Goal: Task Accomplishment & Management: Manage account settings

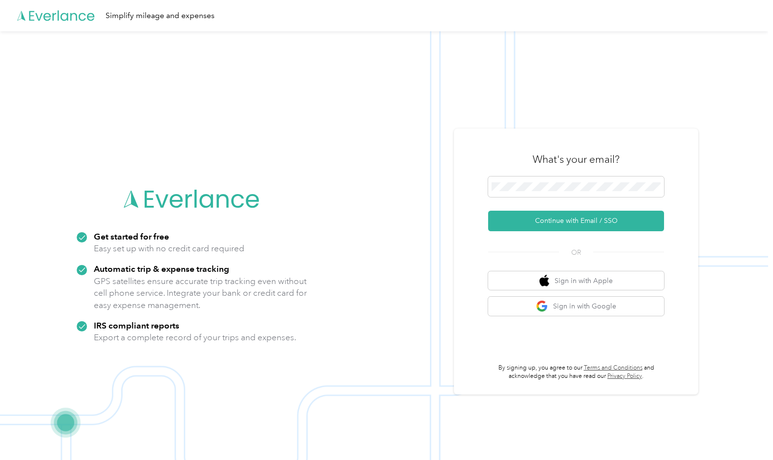
click at [597, 220] on button "Continue with Email / SSO" at bounding box center [576, 221] width 176 height 21
click at [583, 222] on button "Continue with Email / SSO" at bounding box center [576, 221] width 176 height 21
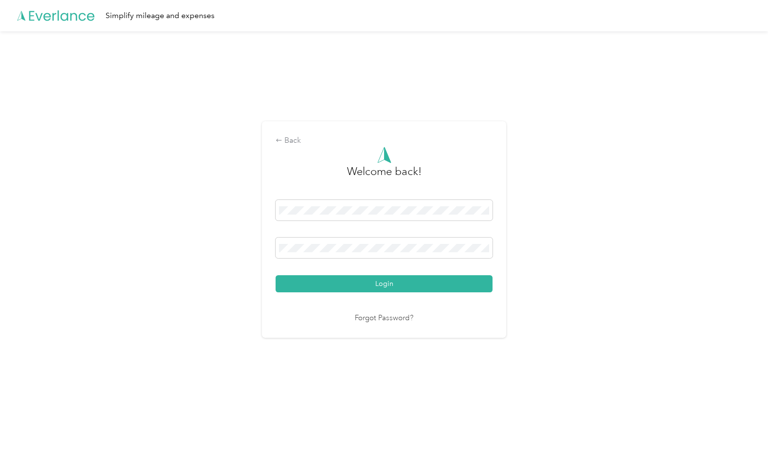
click at [367, 287] on button "Login" at bounding box center [384, 283] width 217 height 17
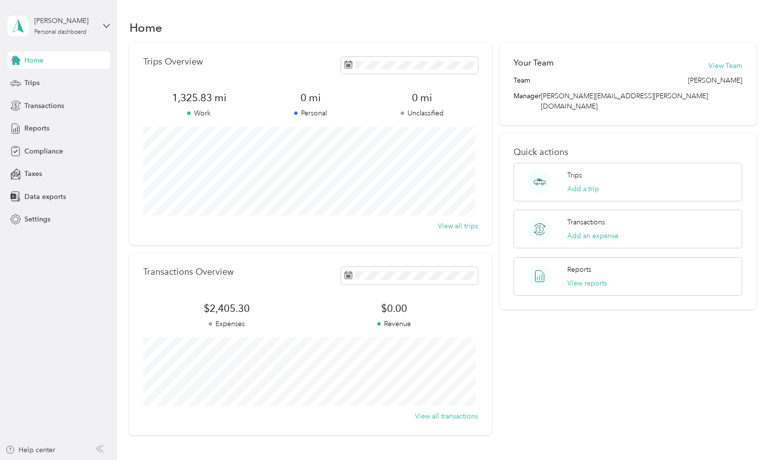
click at [35, 77] on div "Trips" at bounding box center [58, 83] width 103 height 18
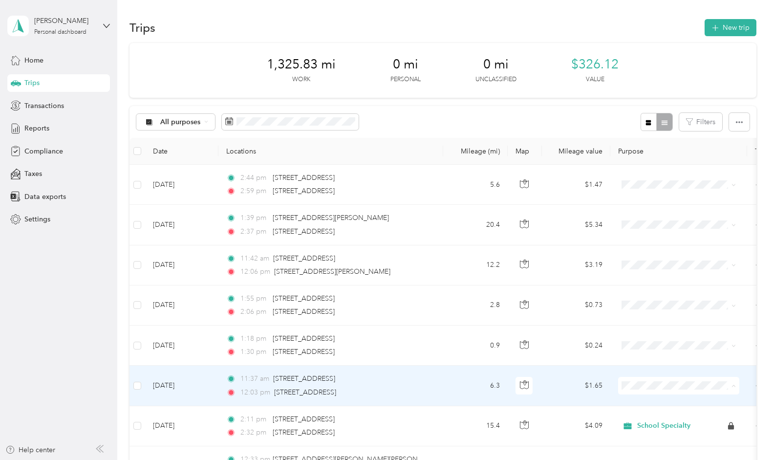
click at [648, 401] on span "School Specialty" at bounding box center [687, 402] width 90 height 10
click at [178, 384] on td "[DATE]" at bounding box center [181, 385] width 73 height 40
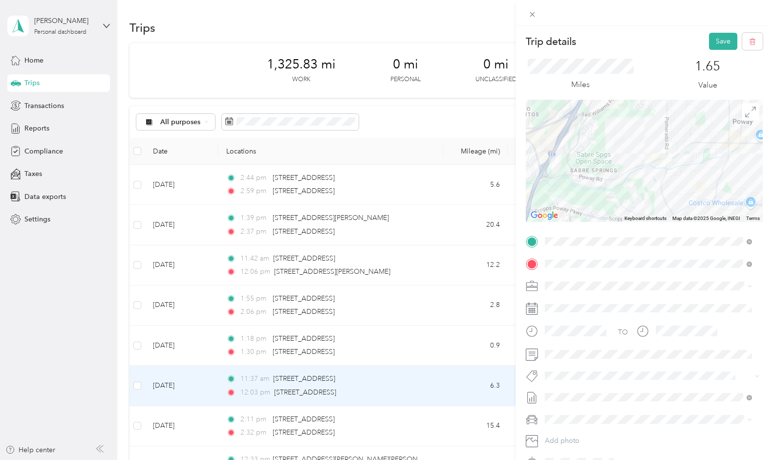
click at [580, 436] on span "GMC Acadia" at bounding box center [567, 432] width 39 height 8
click at [714, 40] on button "Save" at bounding box center [723, 41] width 28 height 17
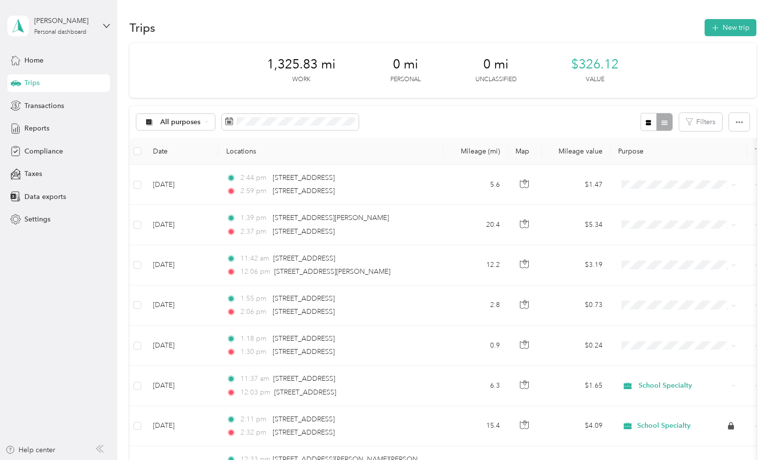
click at [719, 24] on button "New trip" at bounding box center [731, 27] width 52 height 17
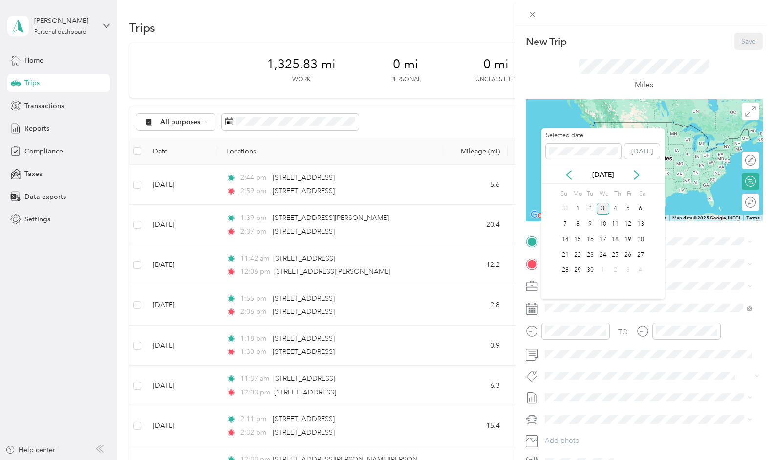
click at [567, 170] on icon at bounding box center [569, 175] width 10 height 10
click at [593, 223] on div "5" at bounding box center [590, 224] width 13 height 12
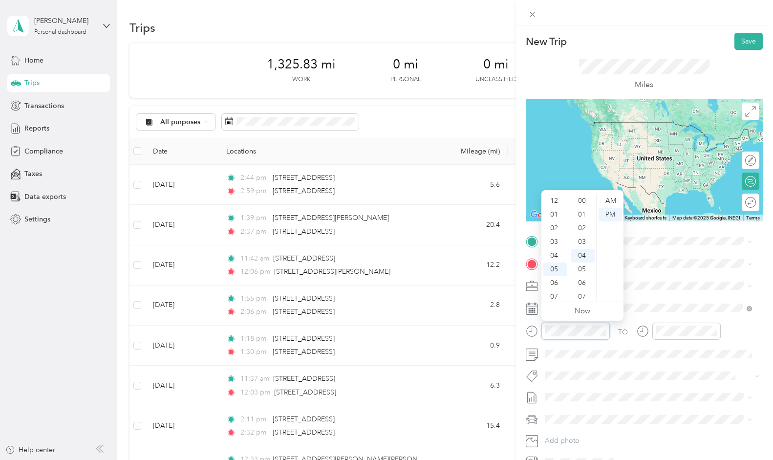
scroll to position [55, 0]
click at [553, 288] on div "11" at bounding box center [554, 293] width 23 height 14
click at [556, 200] on div "12" at bounding box center [554, 201] width 23 height 14
click at [583, 200] on div "04" at bounding box center [582, 201] width 23 height 14
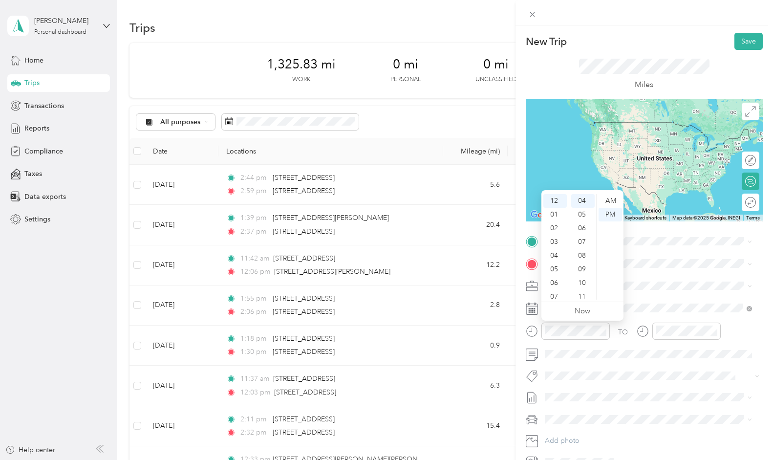
click at [612, 214] on div "PM" at bounding box center [610, 215] width 23 height 14
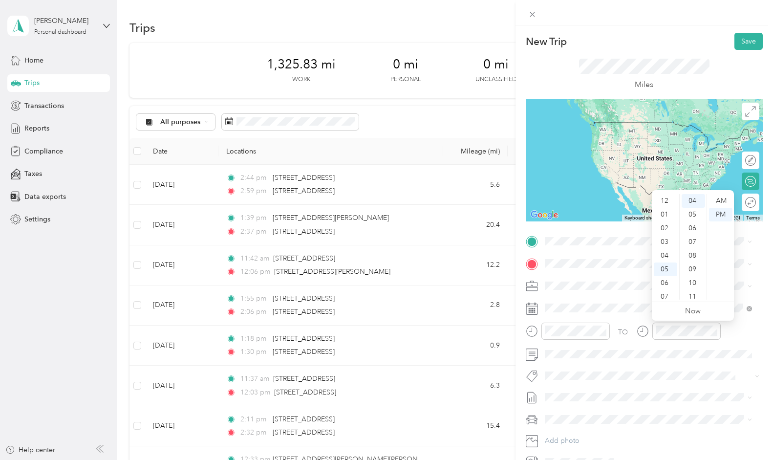
click at [666, 202] on div "12" at bounding box center [665, 201] width 23 height 14
click at [696, 282] on div "10" at bounding box center [693, 283] width 23 height 14
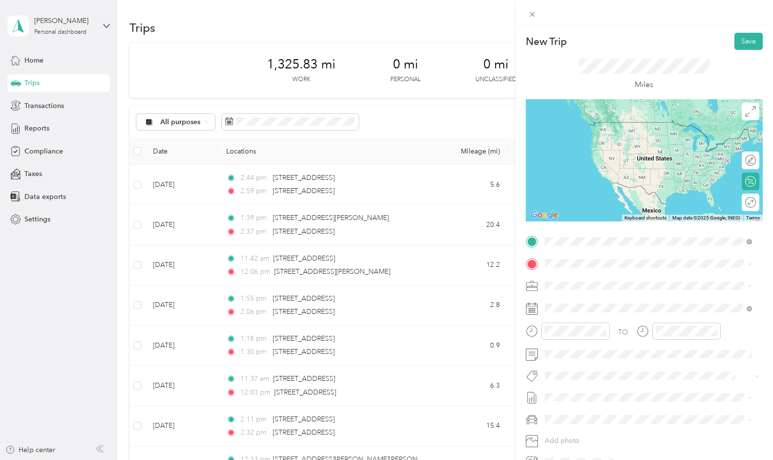
click at [607, 278] on span "[STREET_ADDRESS][US_STATE]" at bounding box center [612, 276] width 98 height 9
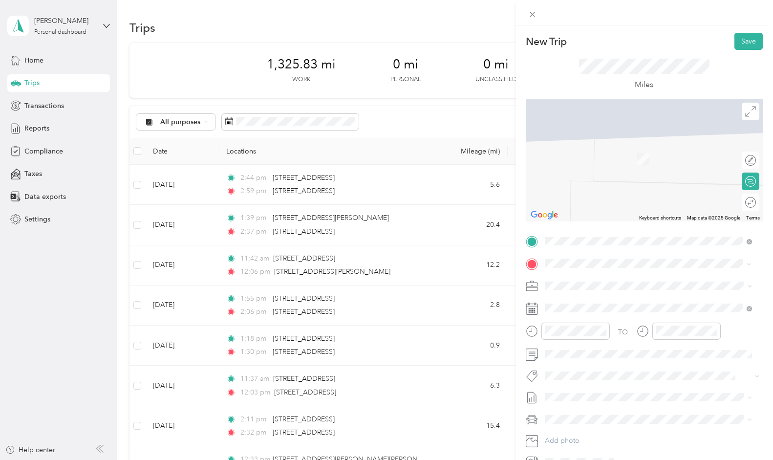
click at [597, 301] on span "[STREET_ADDRESS][US_STATE]" at bounding box center [612, 298] width 98 height 9
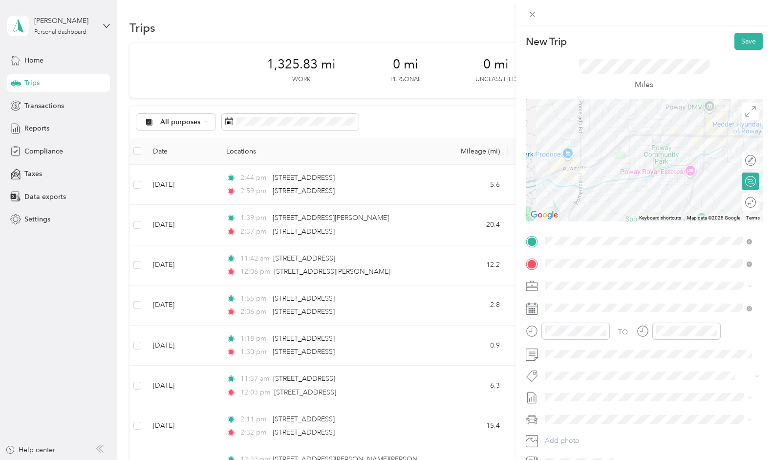
click at [578, 412] on span at bounding box center [651, 419] width 221 height 16
click at [557, 432] on span "GMC Acadia" at bounding box center [567, 434] width 39 height 8
click at [739, 42] on button "Save" at bounding box center [748, 41] width 28 height 17
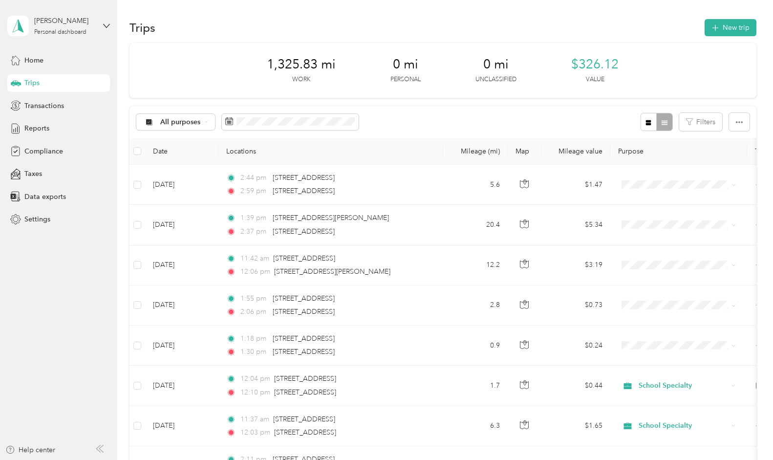
click at [724, 27] on button "New trip" at bounding box center [731, 27] width 52 height 17
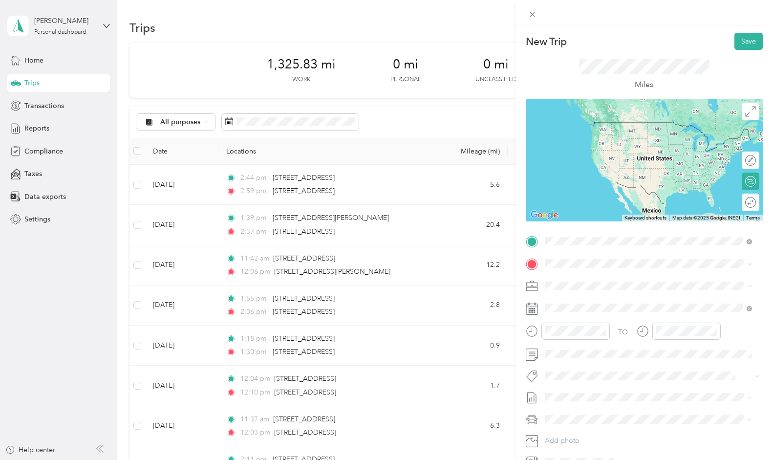
click at [596, 278] on span "[STREET_ADDRESS][US_STATE]" at bounding box center [612, 276] width 98 height 9
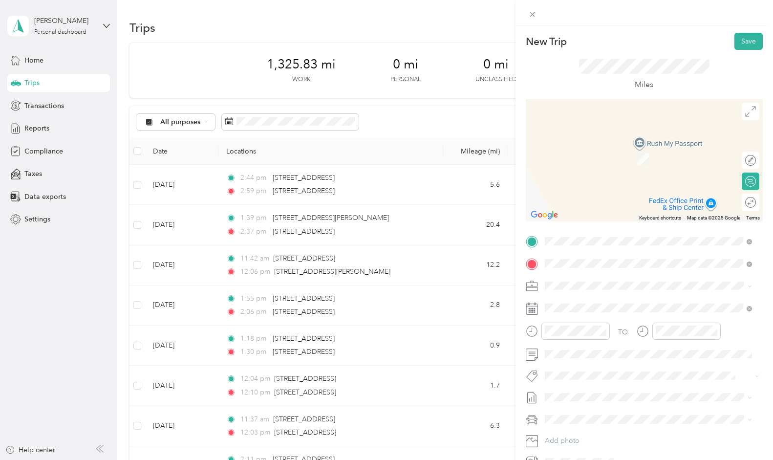
click at [604, 295] on span "[STREET_ADDRESS][US_STATE]" at bounding box center [612, 298] width 98 height 9
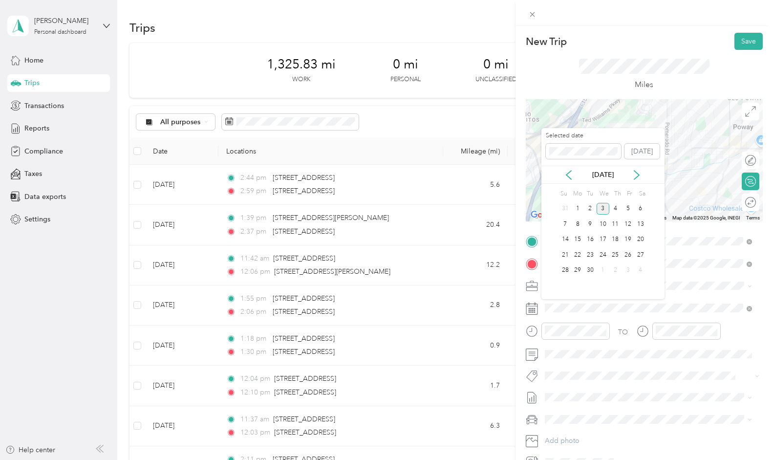
click at [571, 172] on icon at bounding box center [569, 175] width 10 height 10
click at [593, 225] on div "5" at bounding box center [590, 224] width 13 height 12
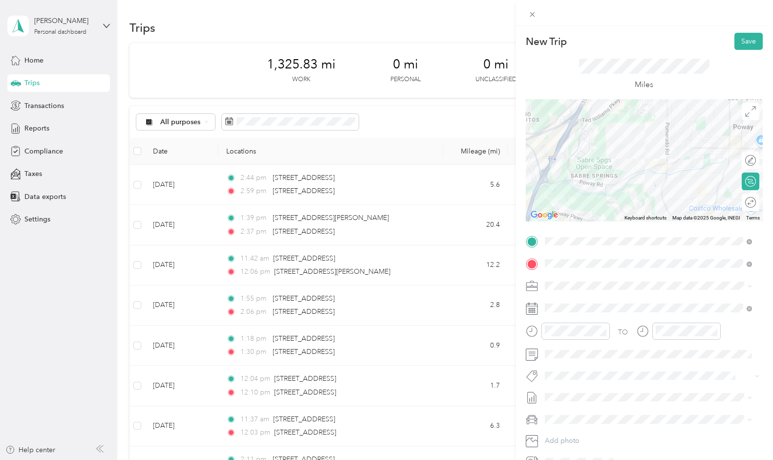
click at [553, 324] on div at bounding box center [575, 330] width 68 height 17
click at [555, 204] on div "12" at bounding box center [554, 201] width 23 height 14
click at [586, 287] on div "15" at bounding box center [582, 285] width 23 height 14
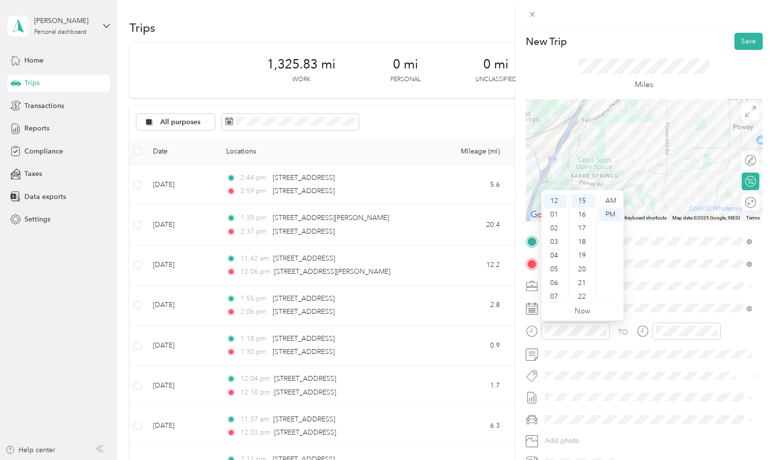
click at [611, 213] on div "PM" at bounding box center [610, 215] width 23 height 14
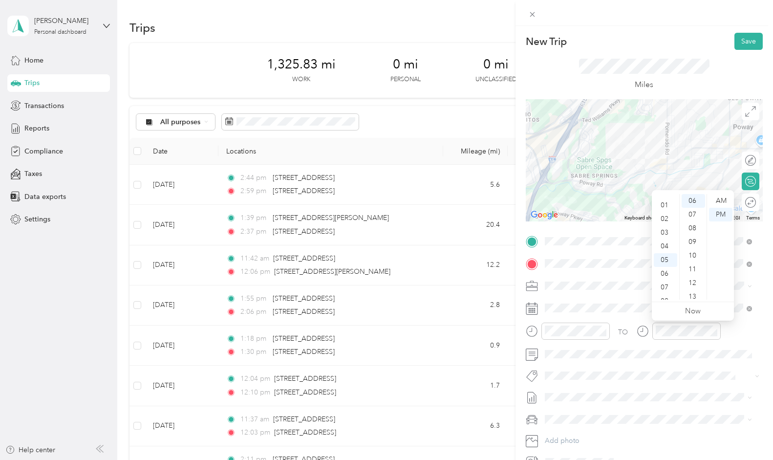
scroll to position [0, 0]
click at [667, 201] on div "12" at bounding box center [665, 201] width 23 height 14
click at [692, 213] on div "27" at bounding box center [693, 212] width 23 height 14
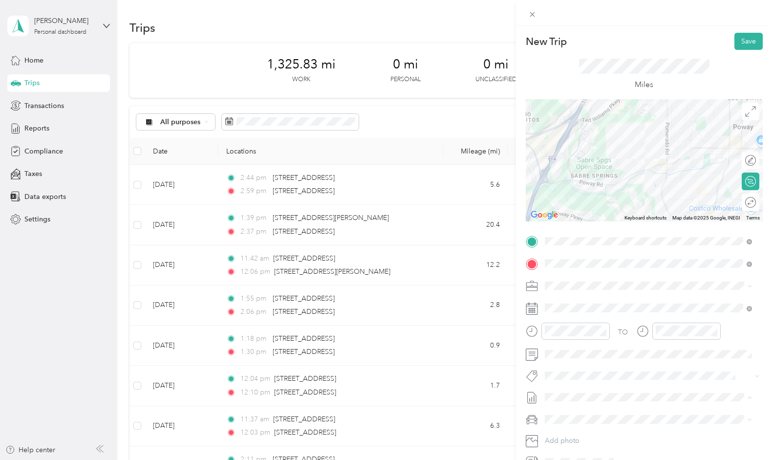
click at [761, 397] on form "New Trip Save This trip cannot be edited because it is either under review, app…" at bounding box center [643, 251] width 257 height 437
click at [578, 430] on li "GMC Acadia" at bounding box center [648, 436] width 214 height 17
click at [748, 46] on button "Save" at bounding box center [748, 41] width 28 height 17
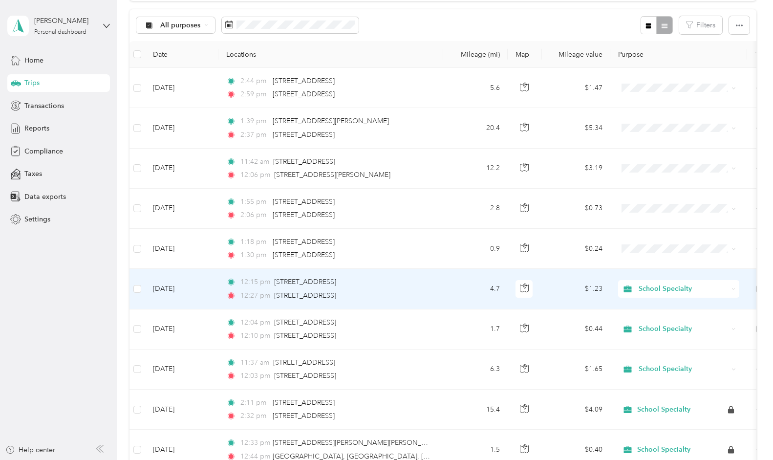
scroll to position [98, 0]
click at [185, 281] on td "[DATE]" at bounding box center [181, 288] width 73 height 40
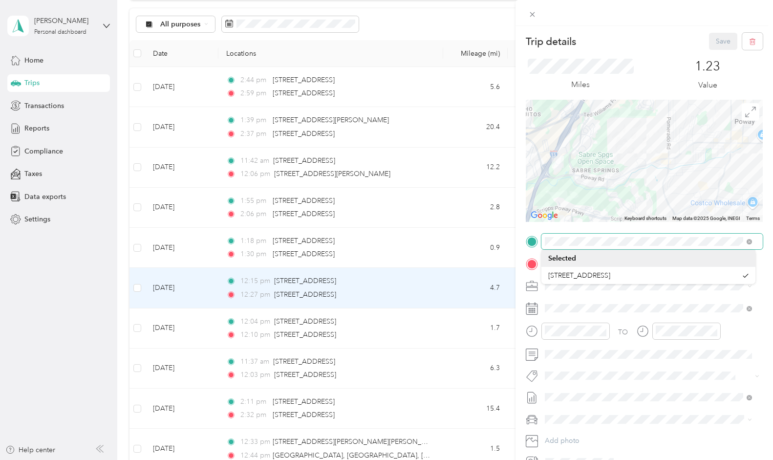
click at [652, 246] on span at bounding box center [651, 242] width 221 height 16
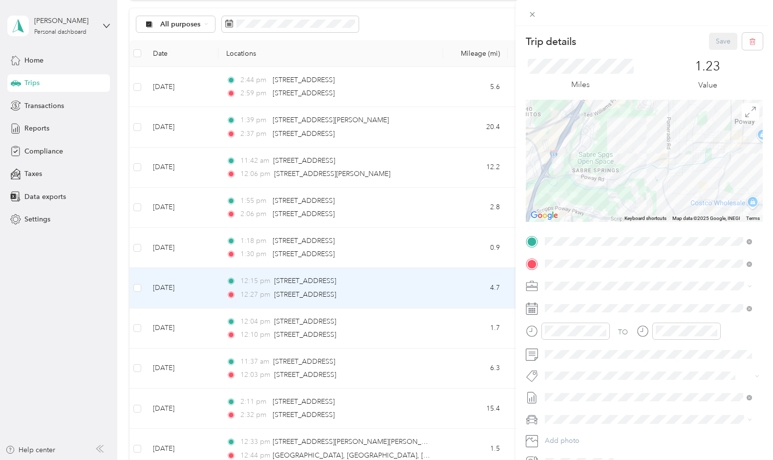
click at [655, 273] on div "[STREET_ADDRESS]" at bounding box center [642, 275] width 189 height 10
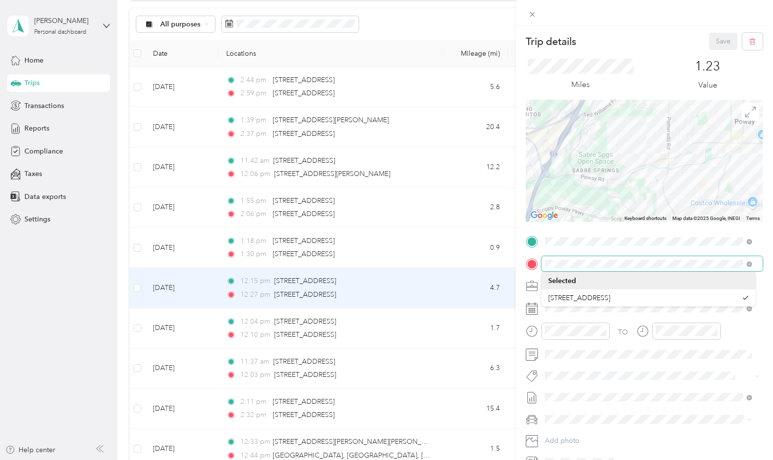
click at [452, 253] on div "Trip details Save This trip cannot be edited because it is either under review,…" at bounding box center [386, 230] width 773 height 460
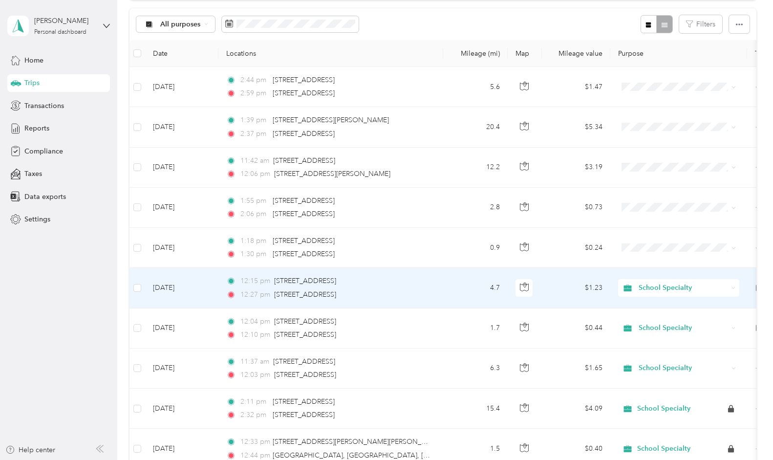
click at [173, 289] on td "[DATE]" at bounding box center [181, 288] width 73 height 40
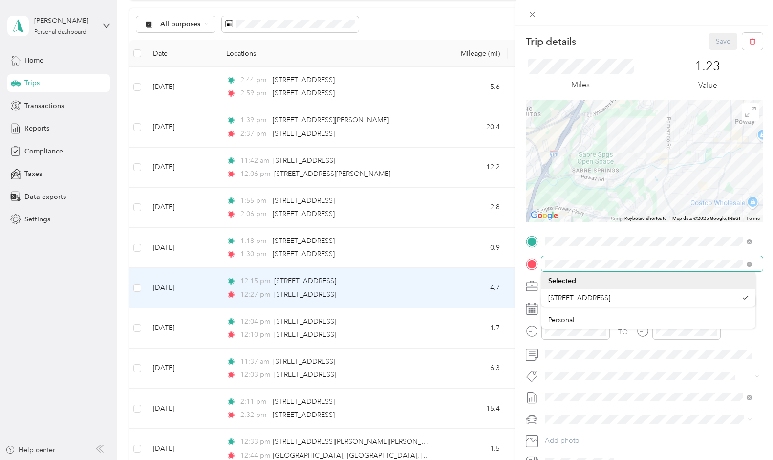
click at [499, 252] on div "Trip details Save This trip cannot be edited because it is either under review,…" at bounding box center [386, 230] width 773 height 460
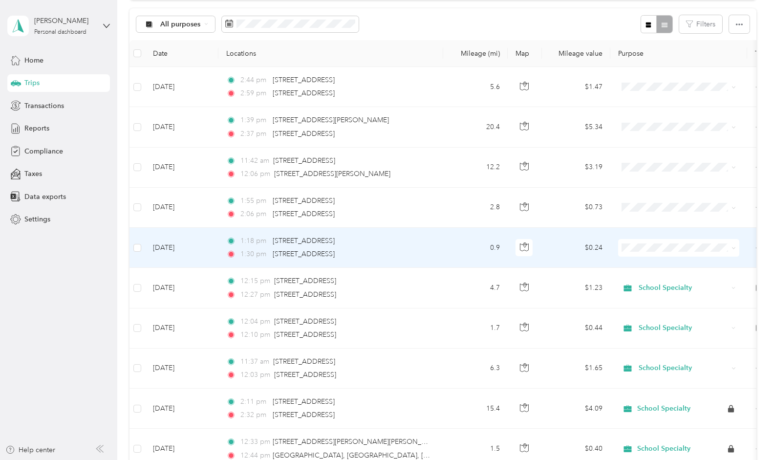
click at [192, 244] on td "[DATE]" at bounding box center [181, 248] width 73 height 40
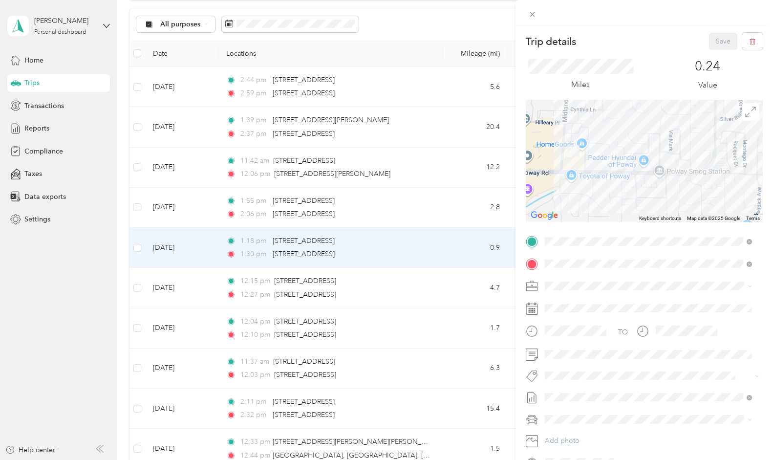
click at [190, 288] on div "Trip details Save This trip cannot be edited because it is either under review,…" at bounding box center [386, 230] width 773 height 460
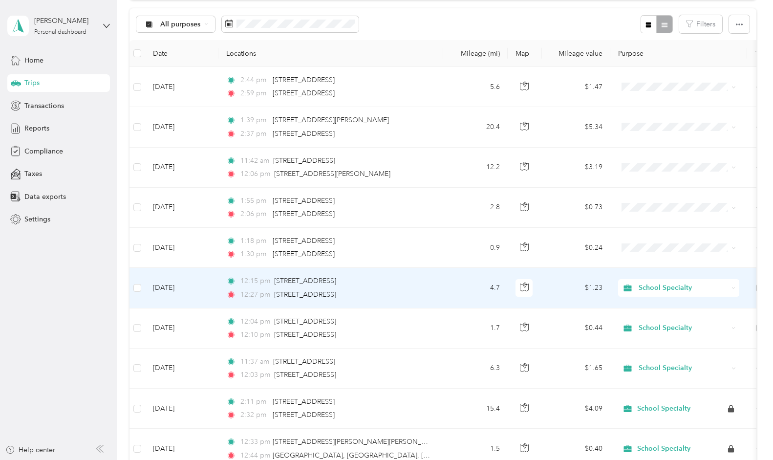
click at [189, 288] on td "[DATE]" at bounding box center [181, 288] width 73 height 40
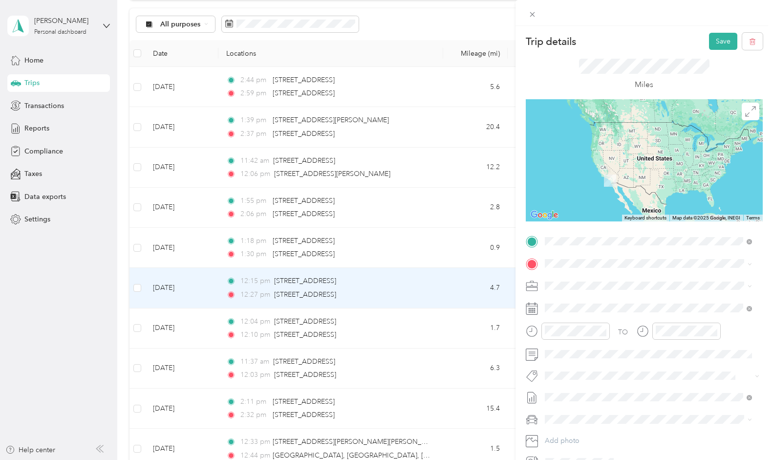
click at [613, 278] on span "[STREET_ADDRESS][US_STATE]" at bounding box center [612, 276] width 98 height 9
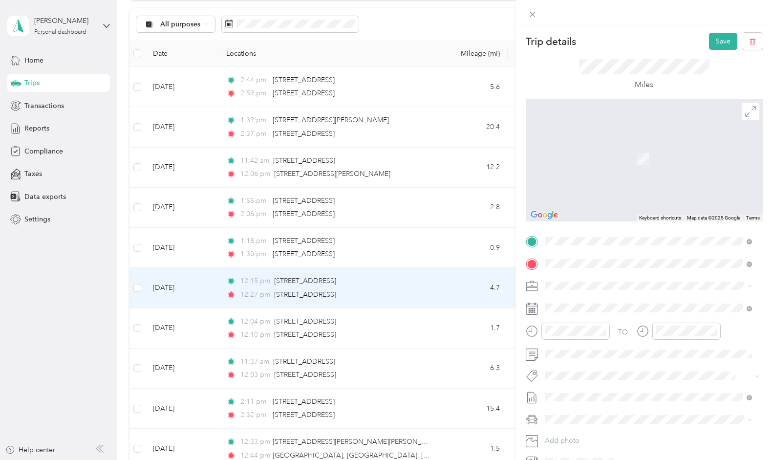
click at [578, 292] on li "[STREET_ADDRESS][US_STATE]" at bounding box center [648, 299] width 214 height 20
click at [609, 299] on span "[STREET_ADDRESS][US_STATE]" at bounding box center [612, 298] width 98 height 9
click at [609, 296] on span "[STREET_ADDRESS][US_STATE]" at bounding box center [612, 298] width 98 height 9
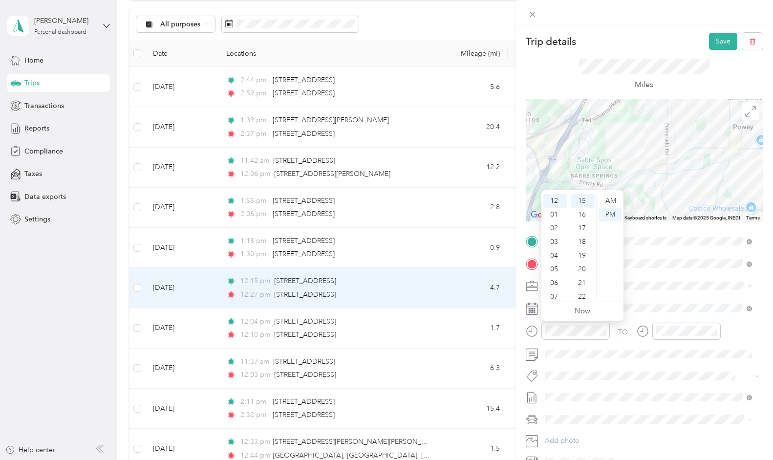
scroll to position [59, 0]
click at [558, 281] on div "10" at bounding box center [554, 279] width 23 height 14
click at [584, 238] on div "45" at bounding box center [582, 243] width 23 height 14
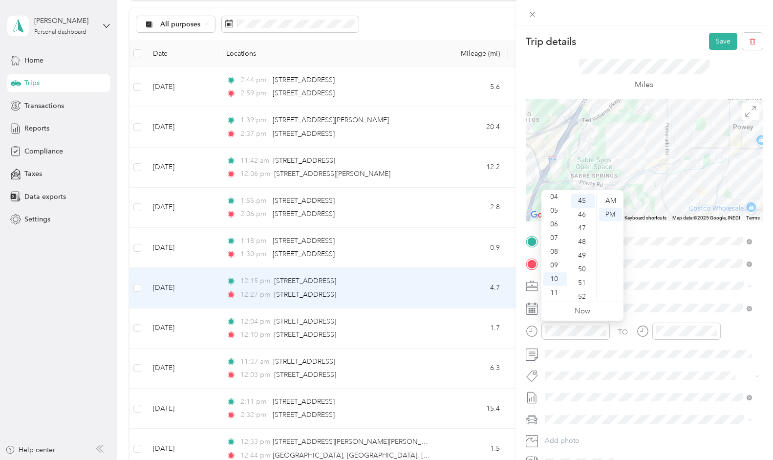
click at [609, 201] on div "AM" at bounding box center [610, 201] width 23 height 14
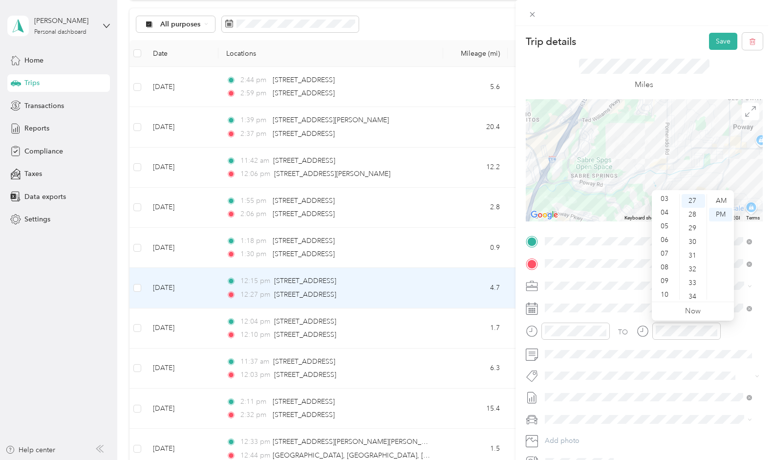
scroll to position [59, 0]
click at [666, 290] on div "11" at bounding box center [665, 293] width 23 height 14
click at [693, 200] on div "00" at bounding box center [693, 200] width 23 height 14
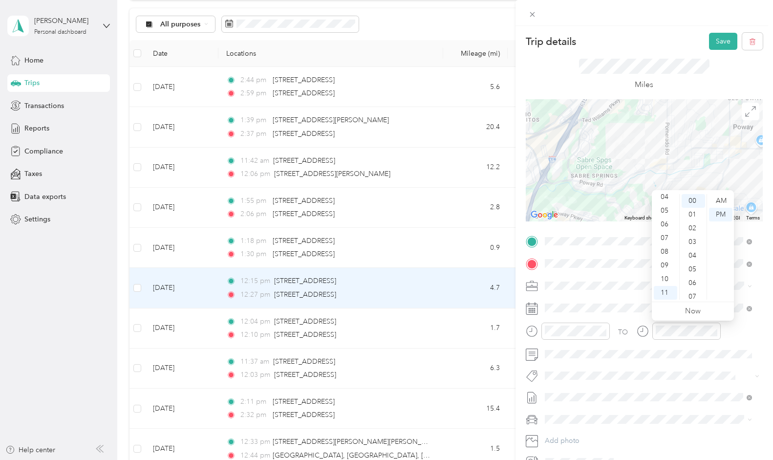
click at [723, 198] on div "AM" at bounding box center [720, 201] width 23 height 14
click at [533, 345] on div "TO Add photo" at bounding box center [644, 352] width 237 height 236
click at [713, 38] on button "Save" at bounding box center [723, 41] width 28 height 17
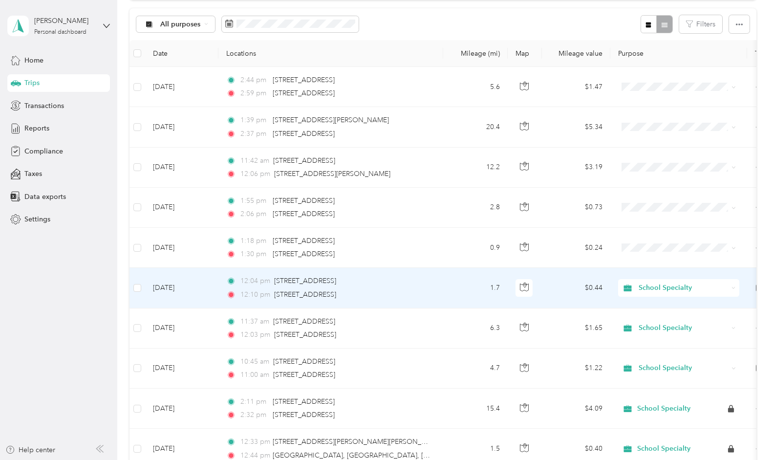
click at [176, 284] on td "[DATE]" at bounding box center [181, 288] width 73 height 40
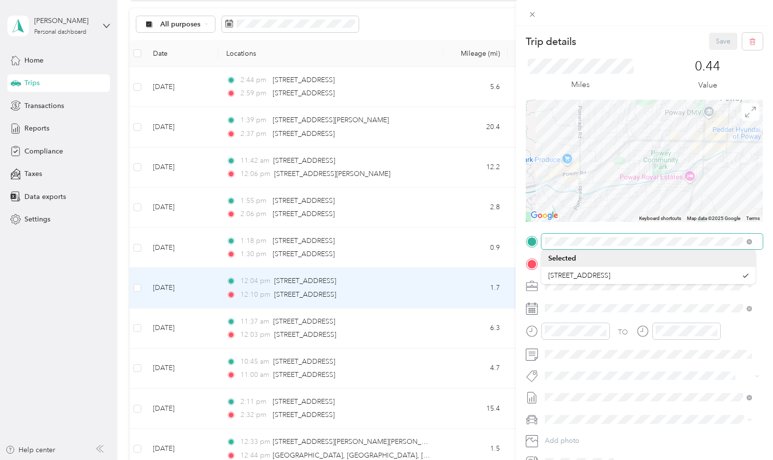
click at [525, 234] on form "Trip details Save This trip cannot be edited because it is either under review,…" at bounding box center [643, 251] width 257 height 437
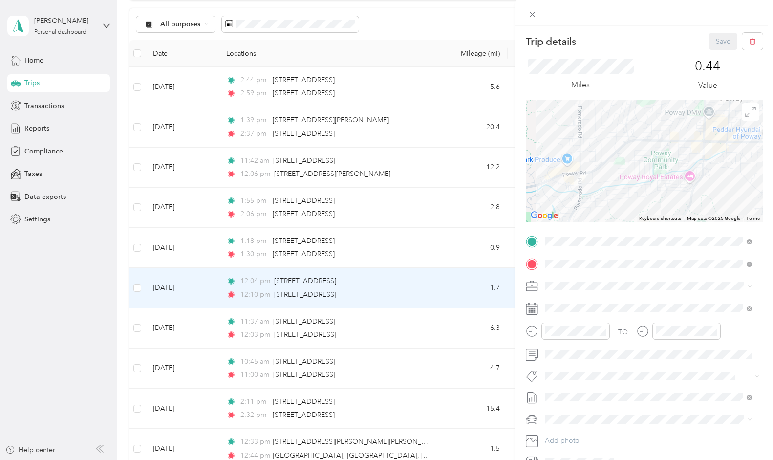
click at [749, 238] on span at bounding box center [749, 241] width 5 height 8
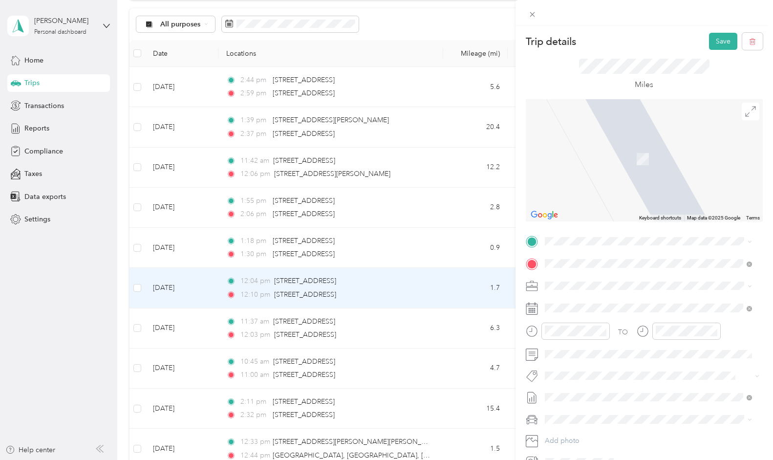
click at [615, 281] on span "[STREET_ADDRESS][US_STATE]" at bounding box center [612, 276] width 98 height 9
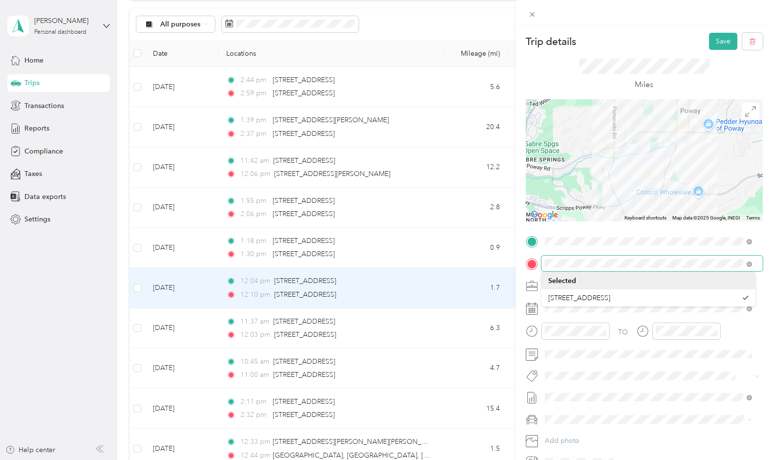
click at [518, 252] on form "Trip details Save This trip cannot be edited because it is either under review,…" at bounding box center [643, 251] width 257 height 437
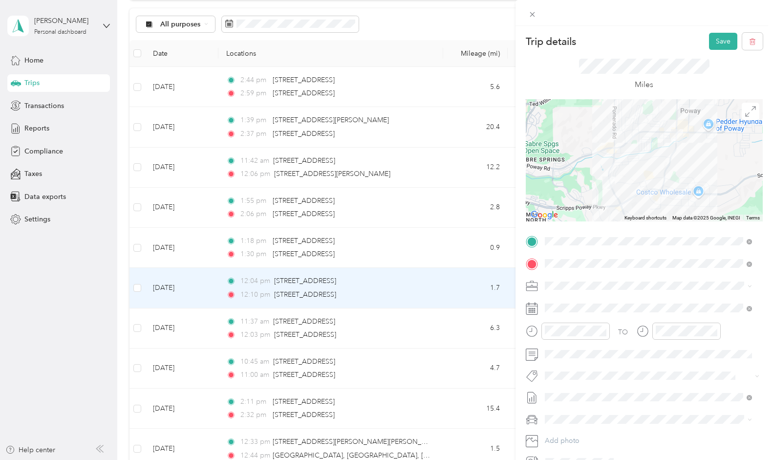
click at [747, 265] on icon at bounding box center [749, 263] width 5 height 5
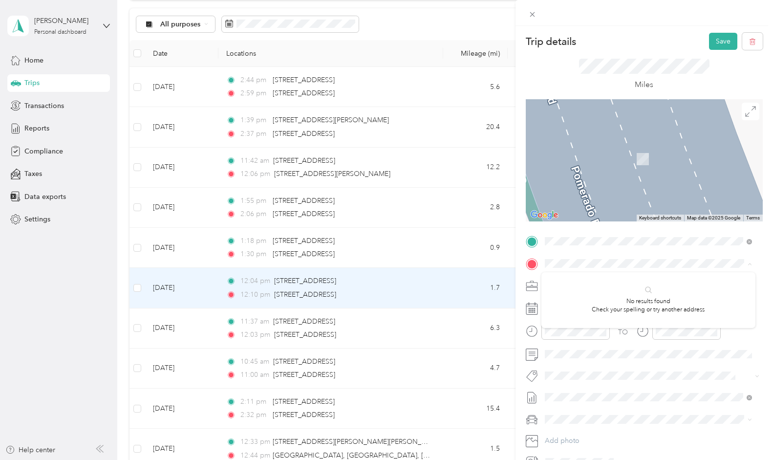
click at [640, 257] on span at bounding box center [651, 264] width 221 height 16
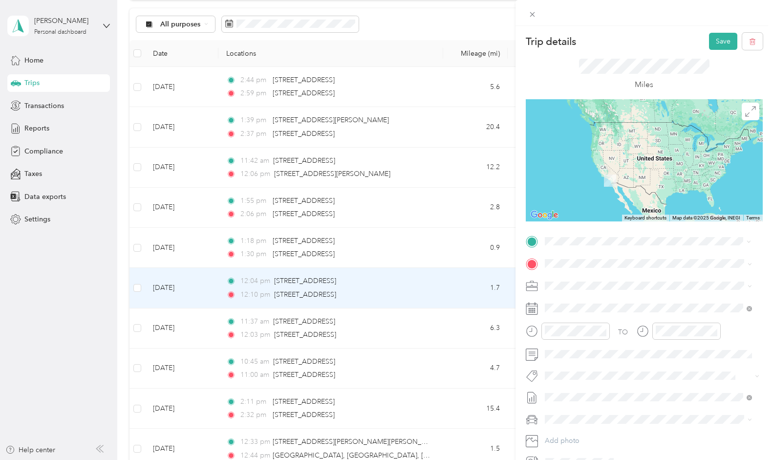
click at [614, 277] on span "[STREET_ADDRESS][US_STATE]" at bounding box center [612, 276] width 98 height 9
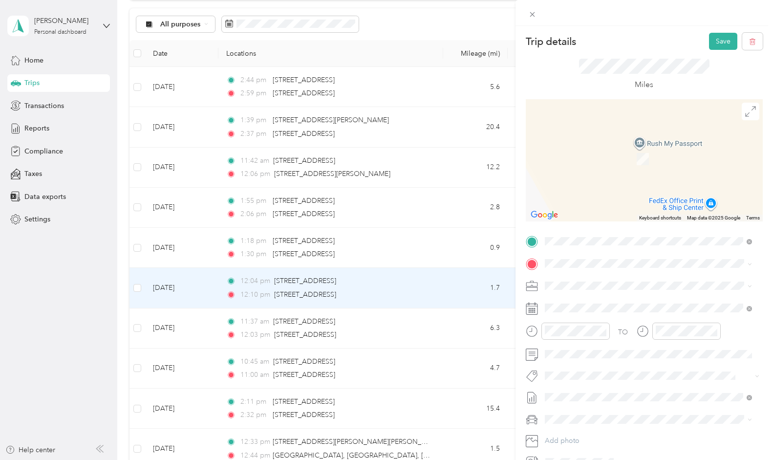
click at [581, 258] on span at bounding box center [651, 264] width 221 height 16
click at [598, 300] on span "[STREET_ADDRESS][US_STATE]" at bounding box center [612, 298] width 98 height 9
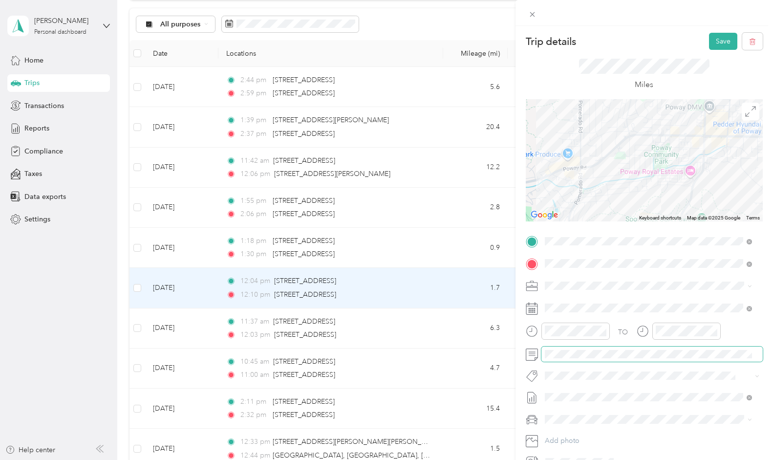
click at [496, 345] on div "Trip details Save This trip cannot be edited because it is either under review,…" at bounding box center [386, 230] width 773 height 460
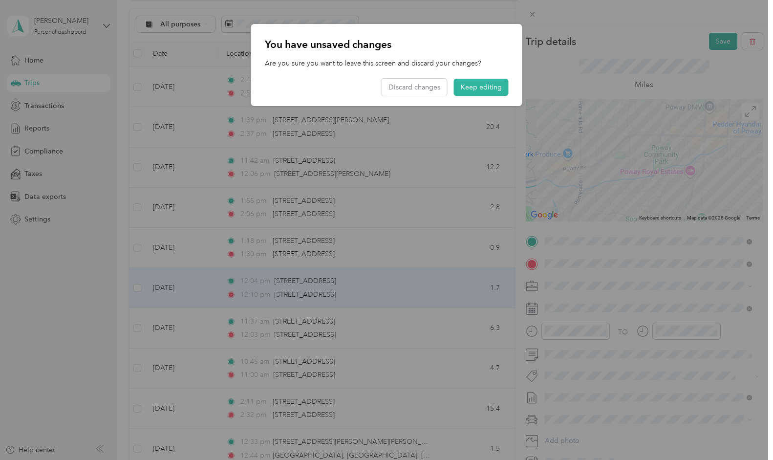
click at [489, 88] on button "Keep editing" at bounding box center [481, 87] width 55 height 17
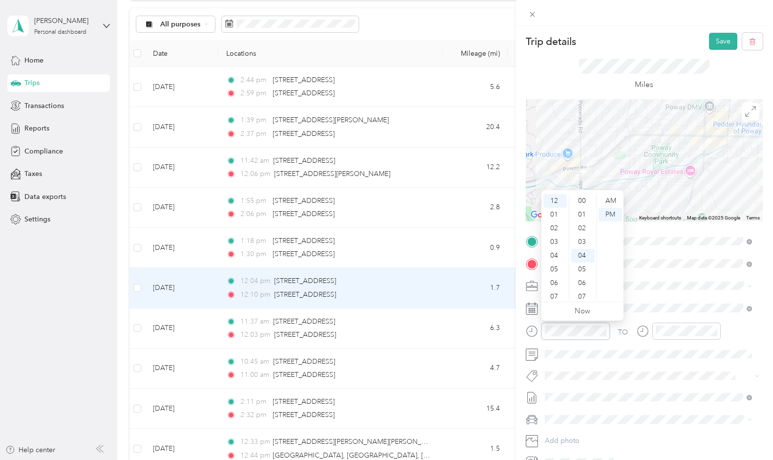
scroll to position [55, 0]
click at [570, 284] on ul "00 01 02 03 04 05 06 07 08 09 10 11 12 13 14 15 16 17 18 19 20 21 22 23 24 25 2…" at bounding box center [582, 247] width 27 height 106
click at [552, 290] on div "11" at bounding box center [554, 293] width 23 height 14
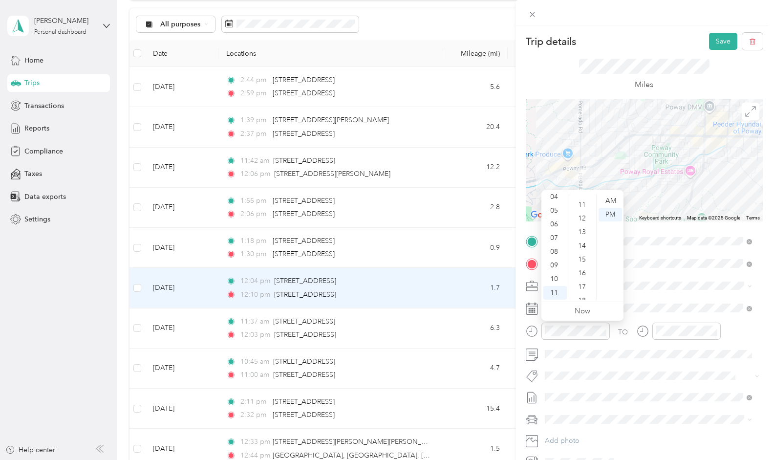
click at [583, 262] on div "15" at bounding box center [582, 260] width 23 height 14
click at [585, 268] on div "20" at bounding box center [582, 269] width 23 height 14
click at [612, 198] on div "AM" at bounding box center [610, 201] width 23 height 14
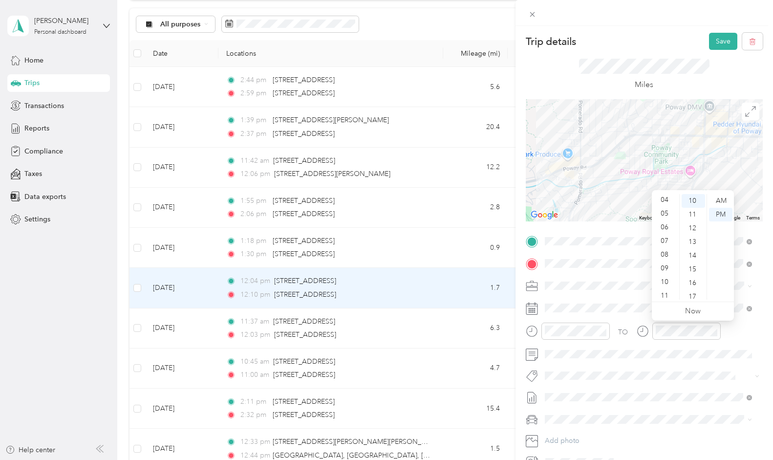
scroll to position [59, 0]
click at [667, 292] on div "11" at bounding box center [665, 293] width 23 height 14
click at [690, 197] on div "30" at bounding box center [693, 198] width 23 height 14
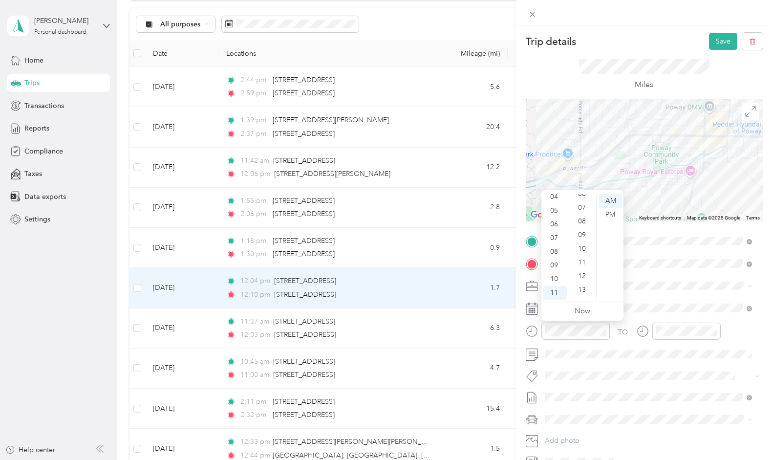
scroll to position [0, 0]
click at [586, 271] on div "05" at bounding box center [582, 269] width 23 height 14
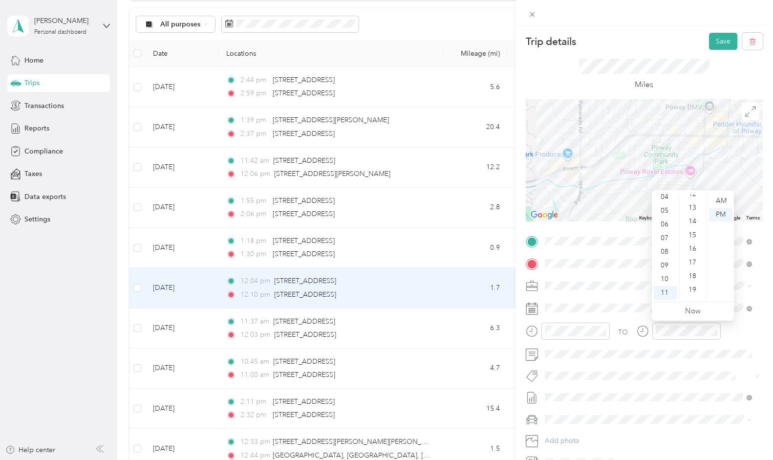
scroll to position [134, 0]
click at [692, 232] on div "12" at bounding box center [693, 231] width 23 height 14
click at [720, 203] on div "AM" at bounding box center [720, 201] width 23 height 14
click at [713, 35] on button "Save" at bounding box center [723, 41] width 28 height 17
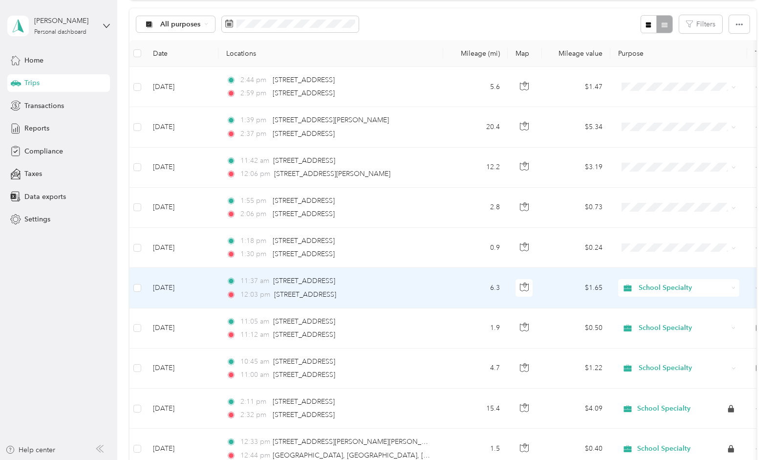
click at [164, 283] on td "[DATE]" at bounding box center [181, 288] width 73 height 40
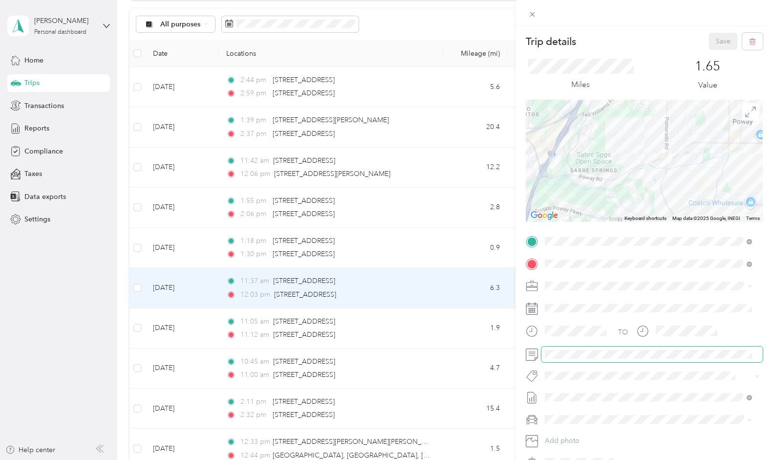
click at [445, 343] on div "Trip details Save This trip cannot be edited because it is either under review,…" at bounding box center [386, 230] width 773 height 460
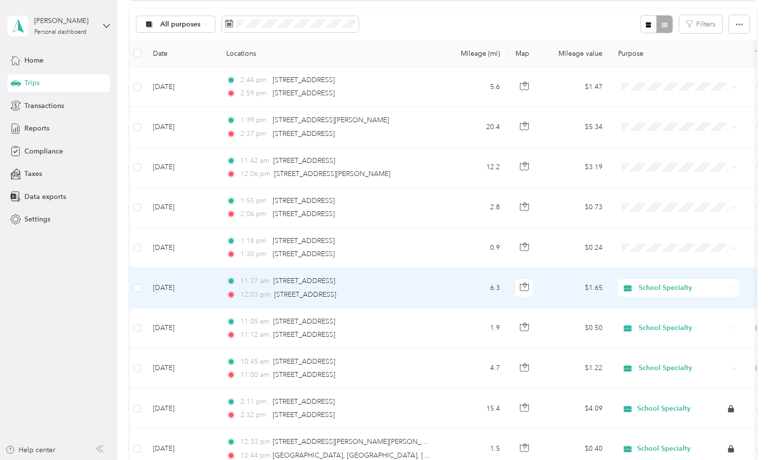
click at [196, 286] on td "[DATE]" at bounding box center [181, 288] width 73 height 40
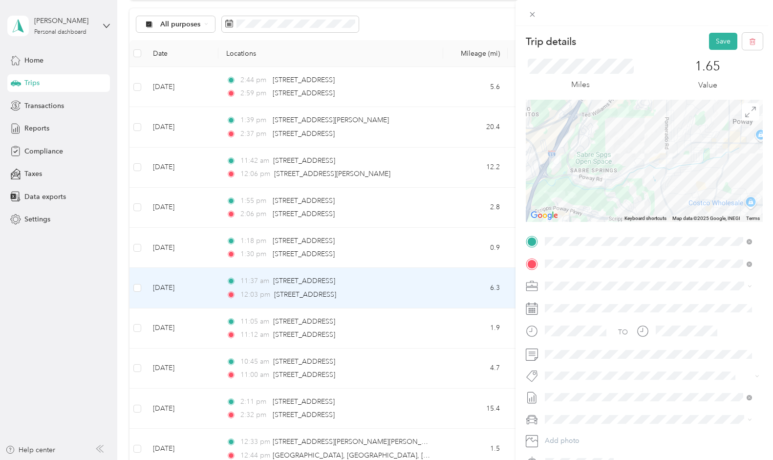
click at [710, 38] on button "Save" at bounding box center [723, 41] width 28 height 17
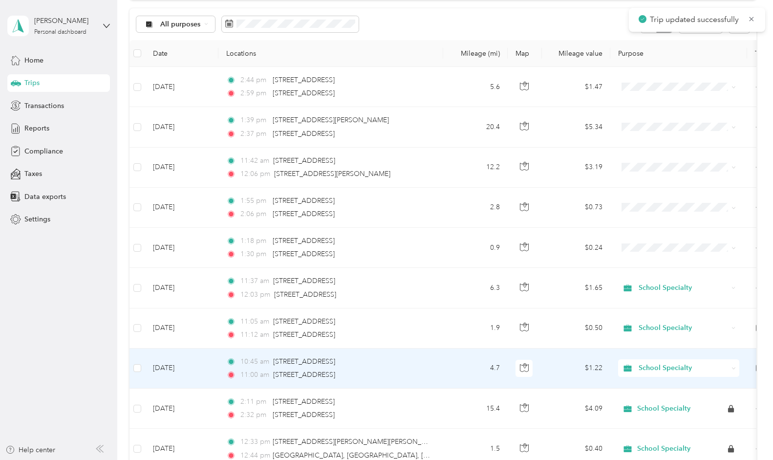
click at [176, 362] on td "[DATE]" at bounding box center [181, 368] width 73 height 40
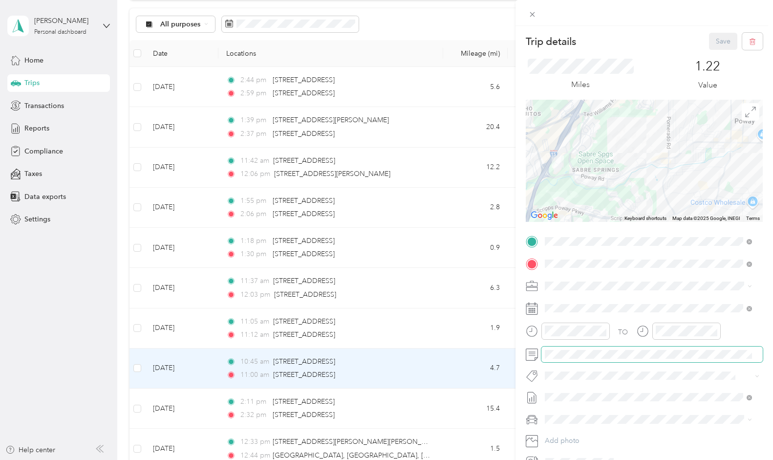
click at [397, 310] on div "Trip details Save This trip cannot be edited because it is either under review,…" at bounding box center [386, 230] width 773 height 460
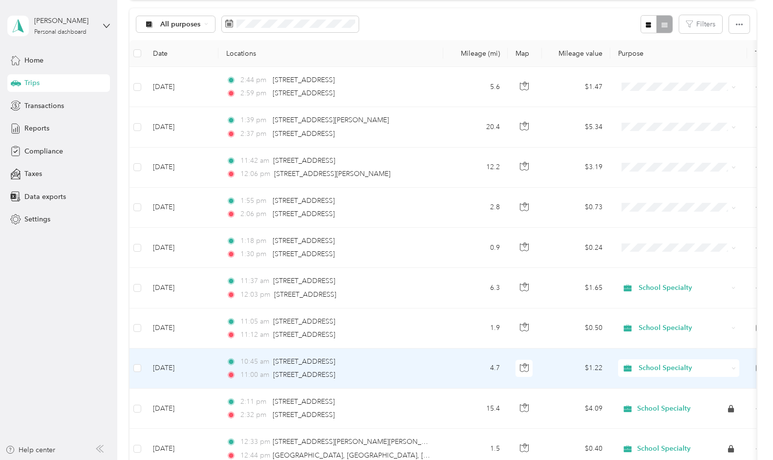
click at [159, 364] on td "[DATE]" at bounding box center [181, 368] width 73 height 40
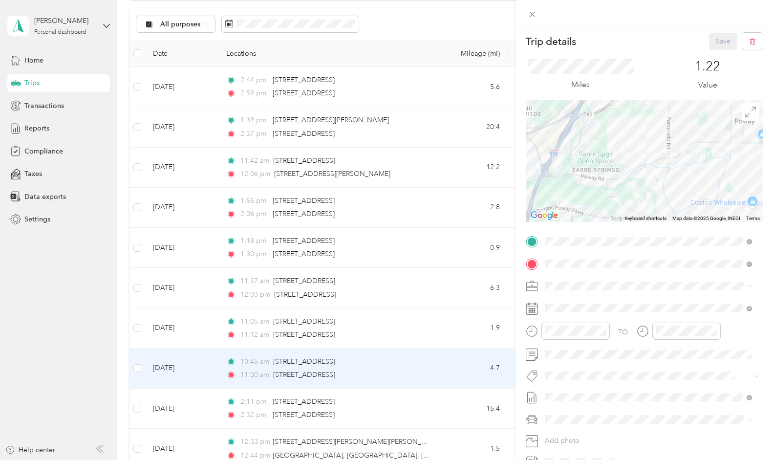
click at [622, 347] on span at bounding box center [651, 354] width 221 height 16
click at [558, 347] on span at bounding box center [651, 354] width 221 height 16
click at [717, 38] on button "Save" at bounding box center [723, 41] width 28 height 17
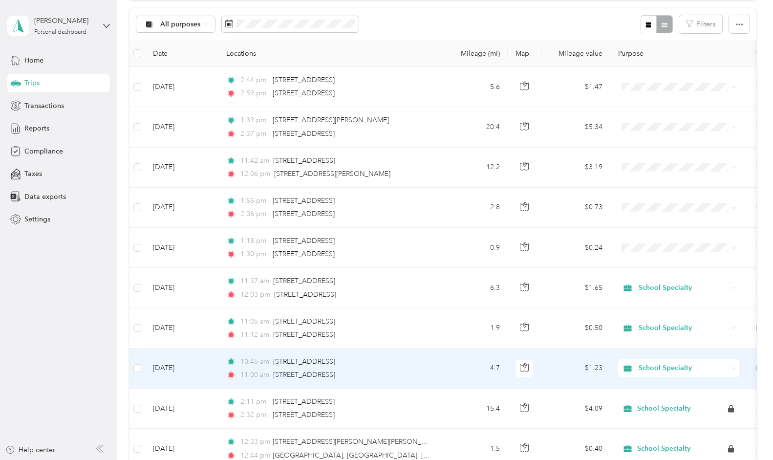
click at [167, 365] on td "[DATE]" at bounding box center [181, 368] width 73 height 40
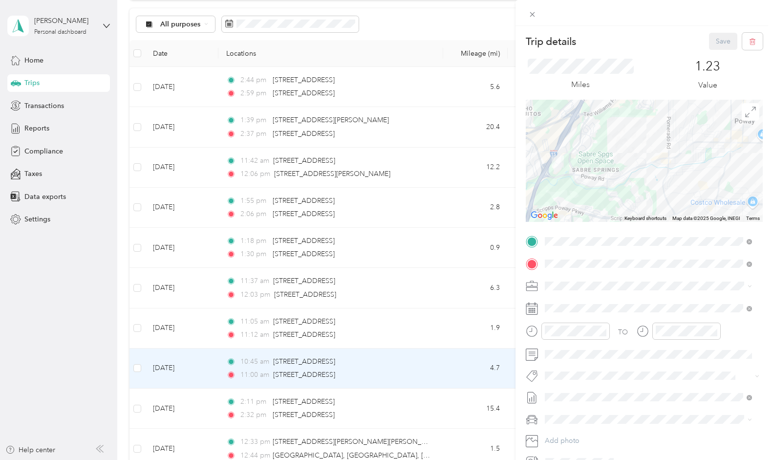
click at [181, 326] on div "Trip details Save This trip cannot be edited because it is either under review,…" at bounding box center [386, 230] width 773 height 460
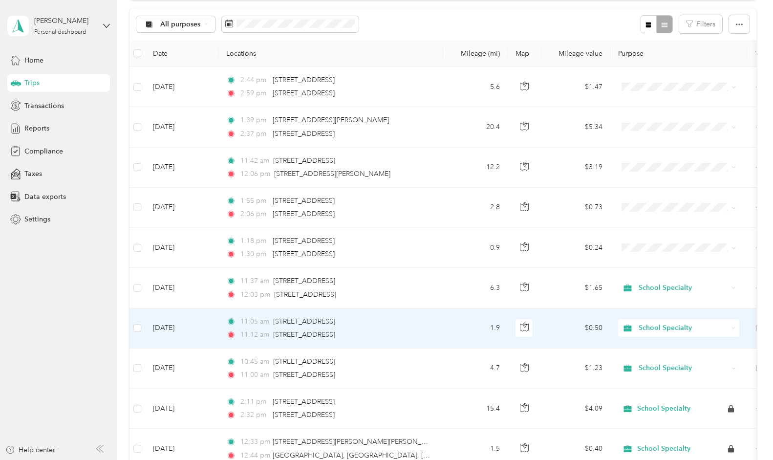
click at [181, 326] on td "[DATE]" at bounding box center [181, 328] width 73 height 40
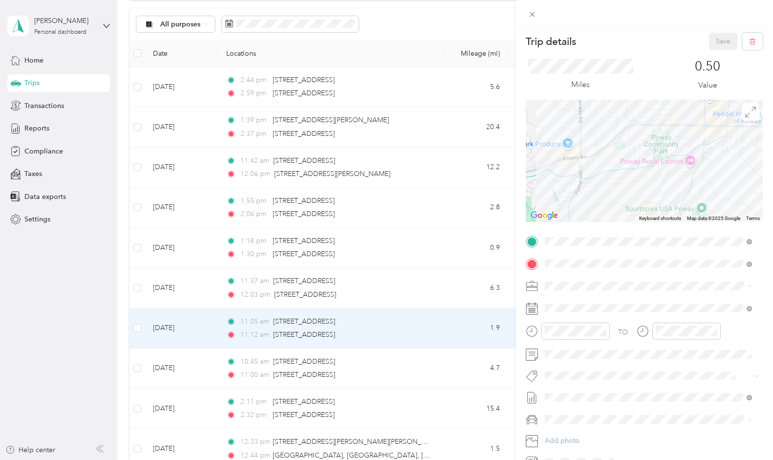
click at [172, 283] on div "Trip details Save This trip cannot be edited because it is either under review,…" at bounding box center [386, 230] width 773 height 460
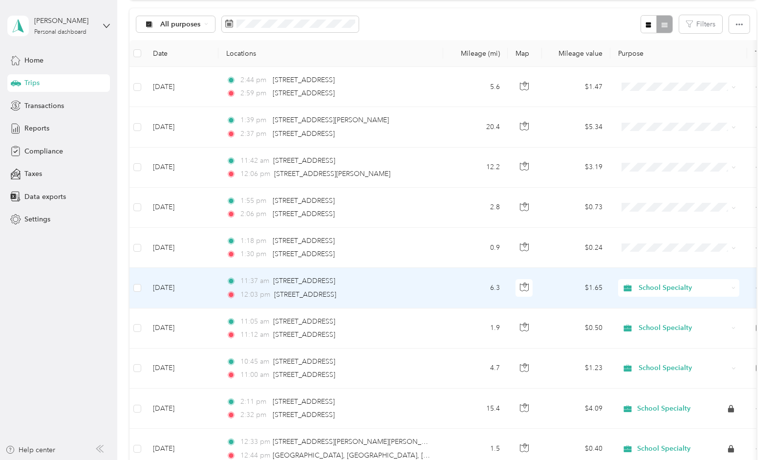
click at [172, 283] on td "[DATE]" at bounding box center [181, 288] width 73 height 40
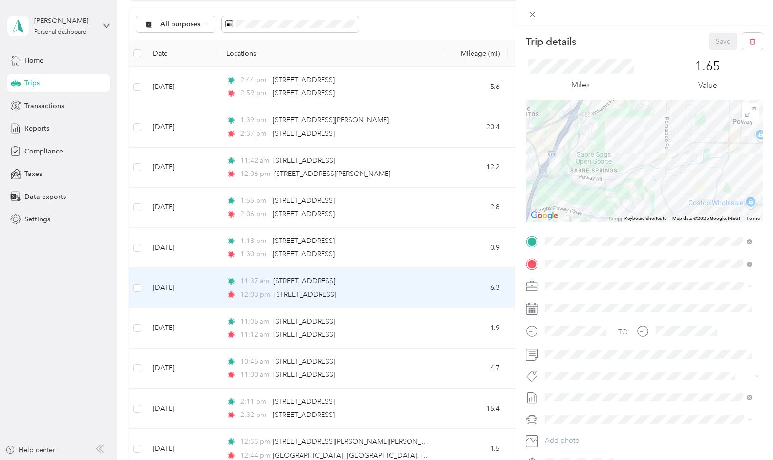
click at [175, 322] on div "Trip details Save This trip cannot be edited because it is either under review,…" at bounding box center [386, 230] width 773 height 460
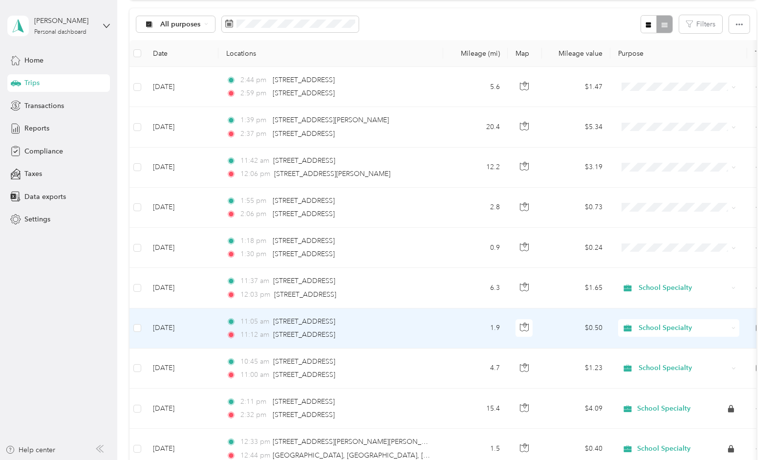
click at [175, 322] on td "[DATE]" at bounding box center [181, 328] width 73 height 40
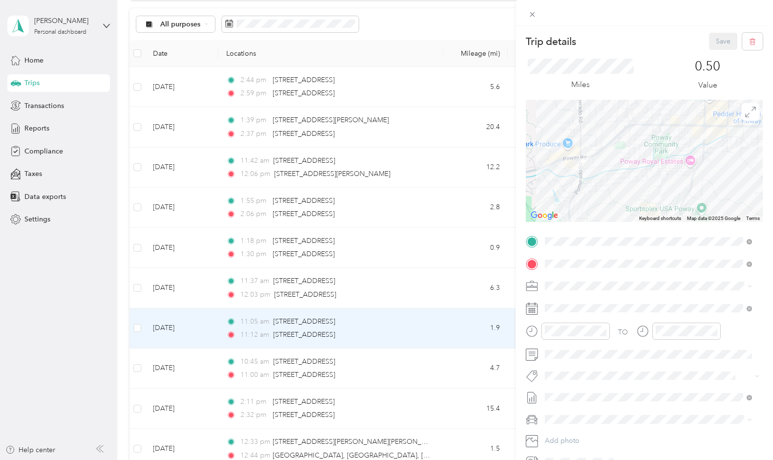
click at [172, 250] on div "Trip details Save This trip cannot be edited because it is either under review,…" at bounding box center [386, 230] width 773 height 460
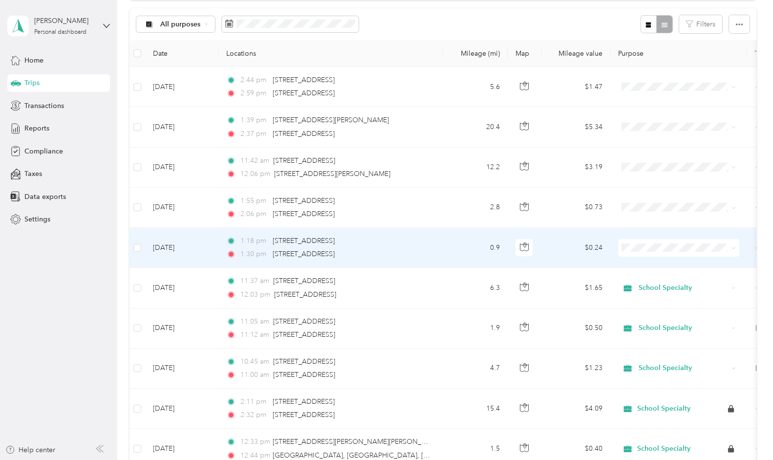
click at [172, 250] on td "[DATE]" at bounding box center [181, 248] width 73 height 40
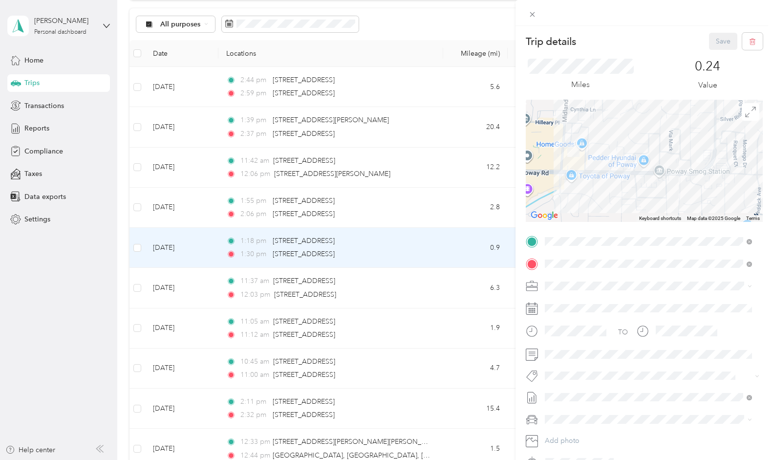
click at [577, 304] on span "School Specialty" at bounding box center [573, 301] width 51 height 8
click at [570, 430] on li "GMC Acadia" at bounding box center [648, 436] width 214 height 17
click at [712, 44] on button "Save" at bounding box center [723, 41] width 28 height 17
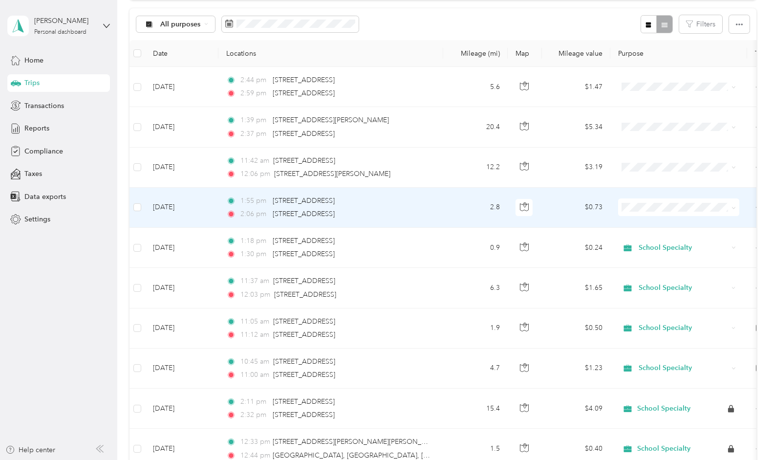
click at [187, 210] on td "[DATE]" at bounding box center [181, 208] width 73 height 40
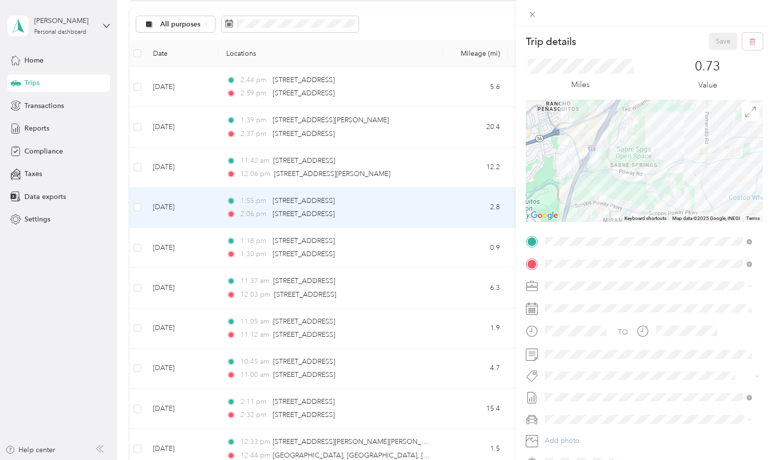
click at [563, 299] on span "School Specialty" at bounding box center [573, 303] width 51 height 8
click at [590, 348] on span at bounding box center [651, 354] width 221 height 16
click at [581, 428] on li "GMC Acadia" at bounding box center [648, 436] width 214 height 17
click at [714, 43] on button "Save" at bounding box center [723, 41] width 28 height 17
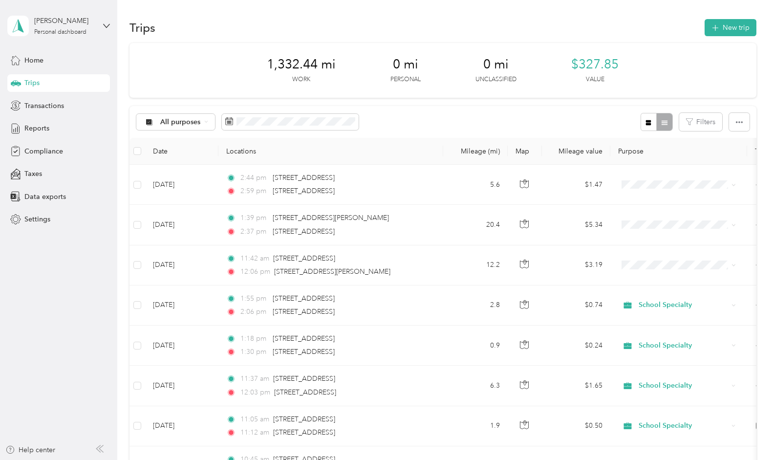
click at [725, 30] on button "New trip" at bounding box center [731, 27] width 52 height 17
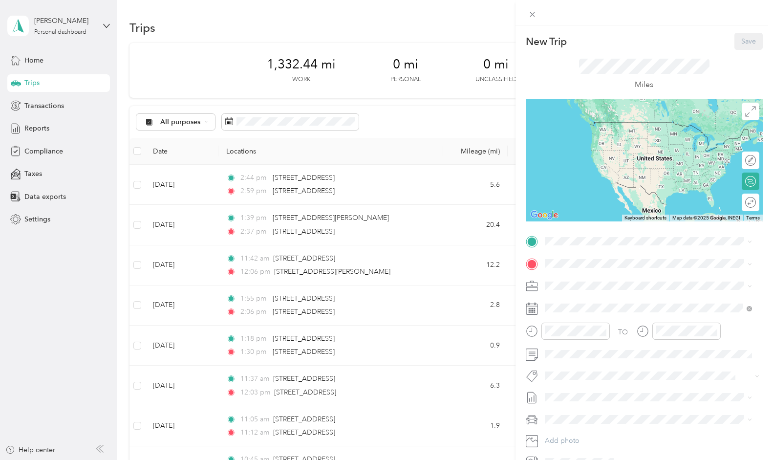
click at [163, 341] on div "New Trip Save This trip cannot be edited because it is either under review, app…" at bounding box center [386, 230] width 773 height 460
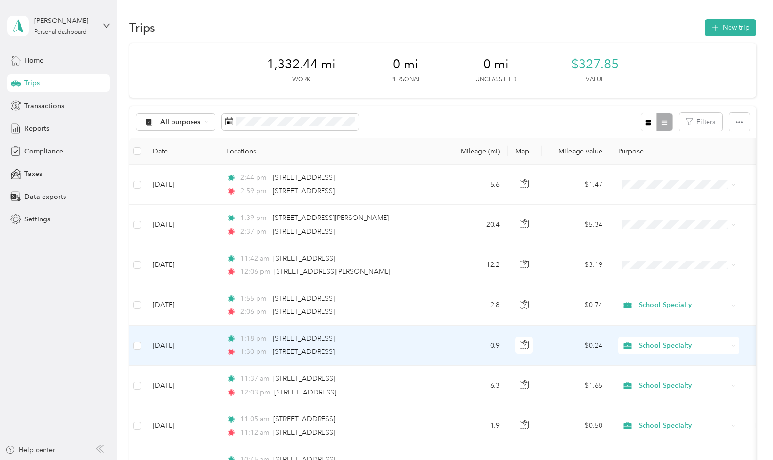
click at [163, 341] on td "[DATE]" at bounding box center [181, 345] width 73 height 40
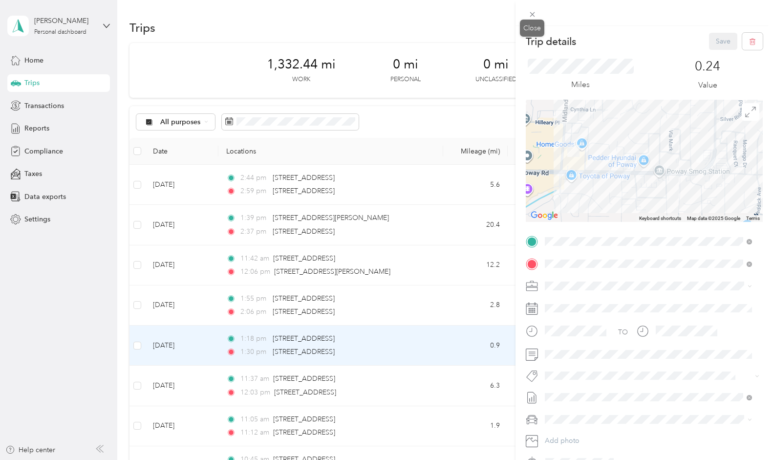
click at [534, 13] on icon at bounding box center [532, 14] width 8 height 8
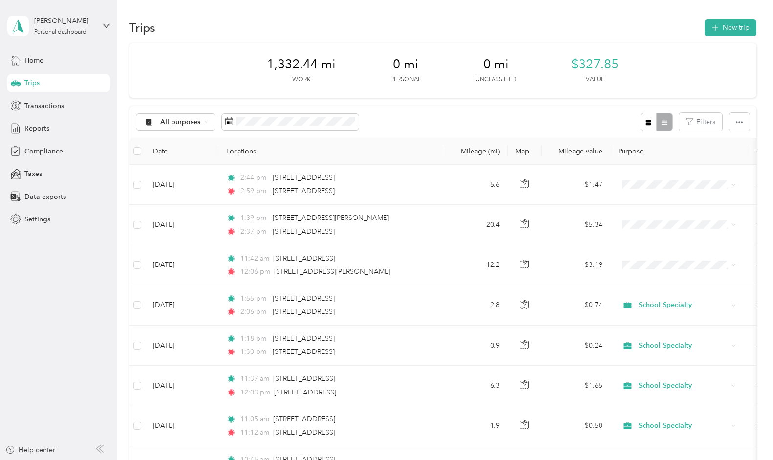
click at [720, 23] on button "New trip" at bounding box center [731, 27] width 52 height 17
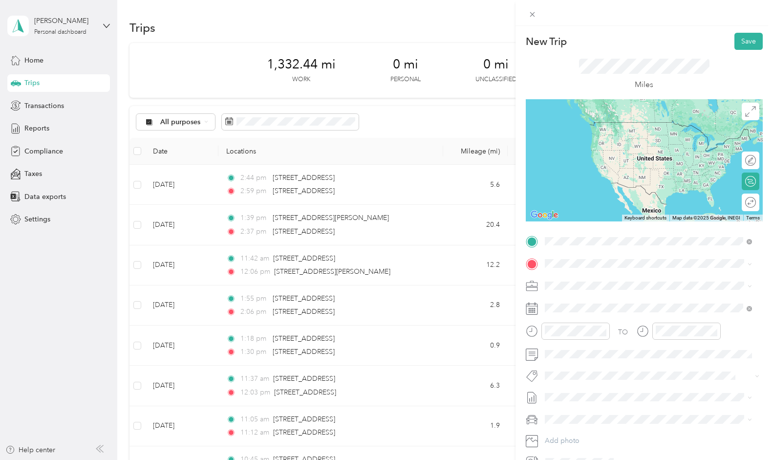
click at [591, 273] on span "[STREET_ADDRESS][US_STATE]" at bounding box center [612, 276] width 98 height 9
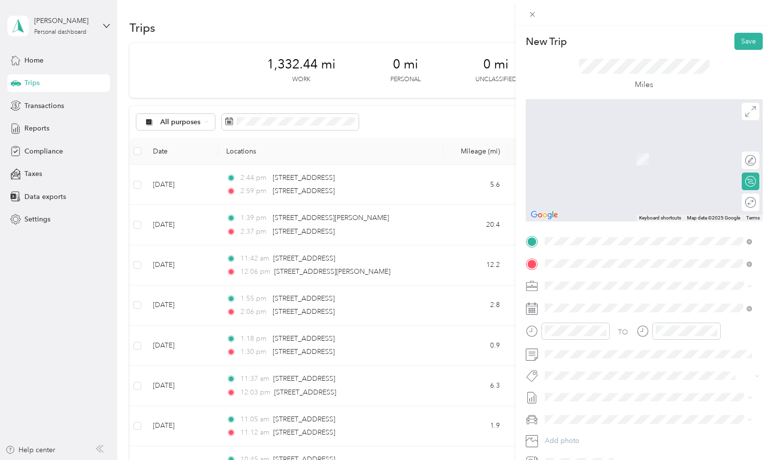
click at [586, 302] on span "[STREET_ADDRESS][US_STATE]" at bounding box center [612, 298] width 98 height 9
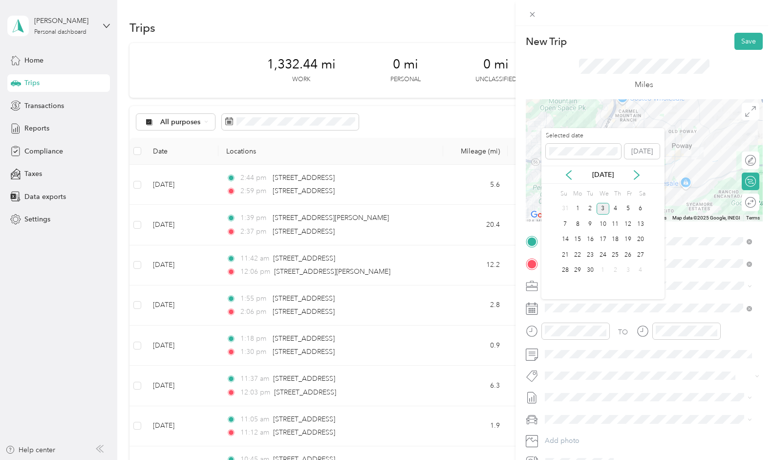
click at [572, 176] on icon at bounding box center [569, 175] width 10 height 10
click at [616, 241] on div "14" at bounding box center [615, 240] width 13 height 12
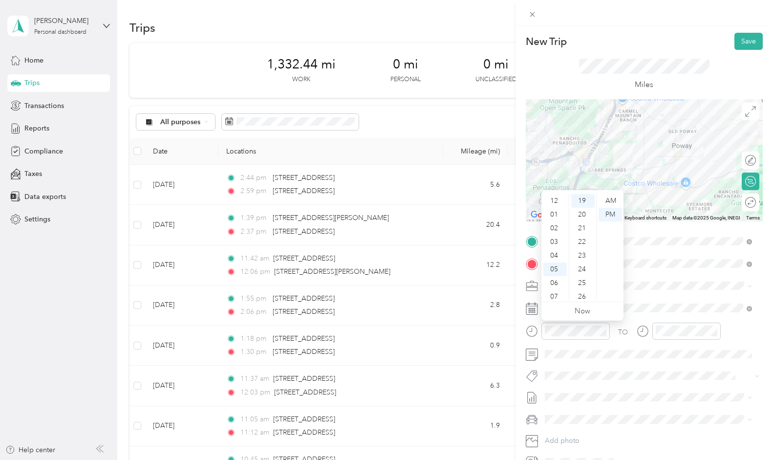
click at [557, 216] on div "01" at bounding box center [554, 215] width 23 height 14
click at [586, 234] on div "08" at bounding box center [582, 235] width 23 height 14
click at [613, 214] on div "PM" at bounding box center [610, 215] width 23 height 14
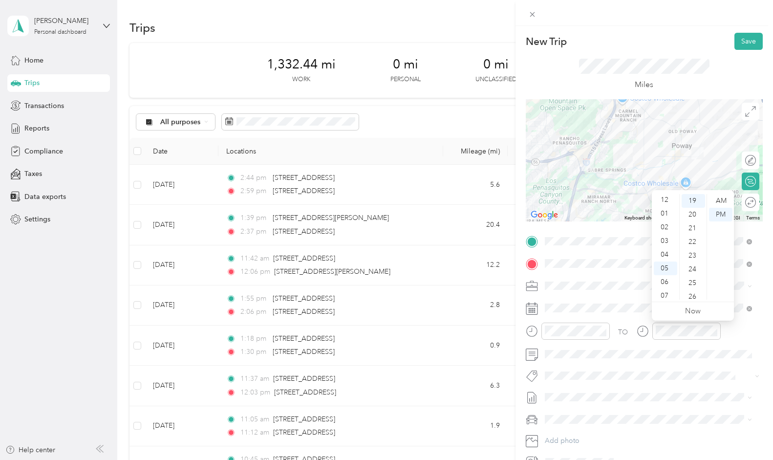
scroll to position [0, 0]
click at [667, 214] on div "01" at bounding box center [665, 215] width 23 height 14
click at [693, 262] on div "17" at bounding box center [693, 266] width 23 height 14
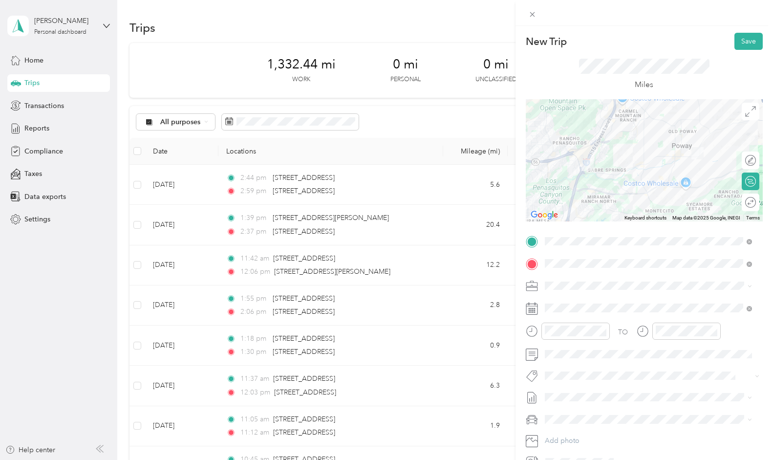
click at [566, 430] on li "GMC Acadia" at bounding box center [648, 435] width 214 height 17
drag, startPoint x: 738, startPoint y: 42, endPoint x: 734, endPoint y: 49, distance: 8.1
click at [736, 46] on button "Save" at bounding box center [748, 41] width 28 height 17
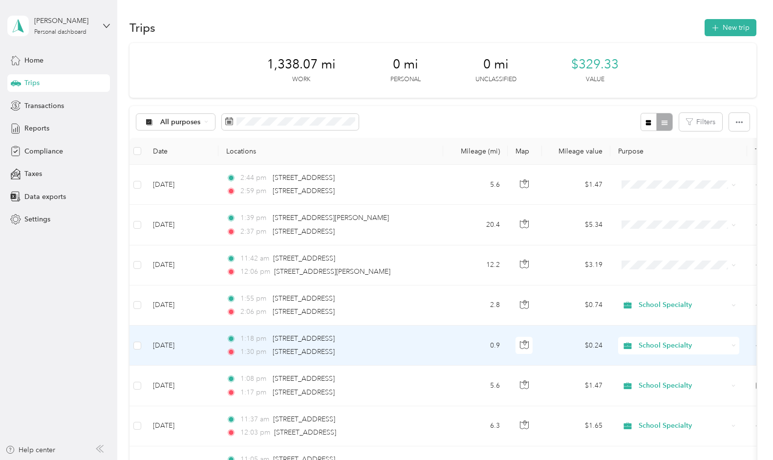
click at [175, 343] on td "[DATE]" at bounding box center [181, 345] width 73 height 40
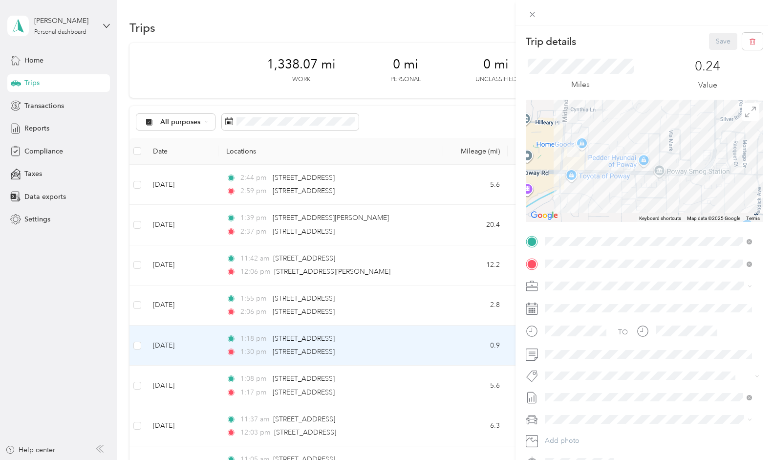
click at [531, 14] on icon at bounding box center [532, 14] width 8 height 8
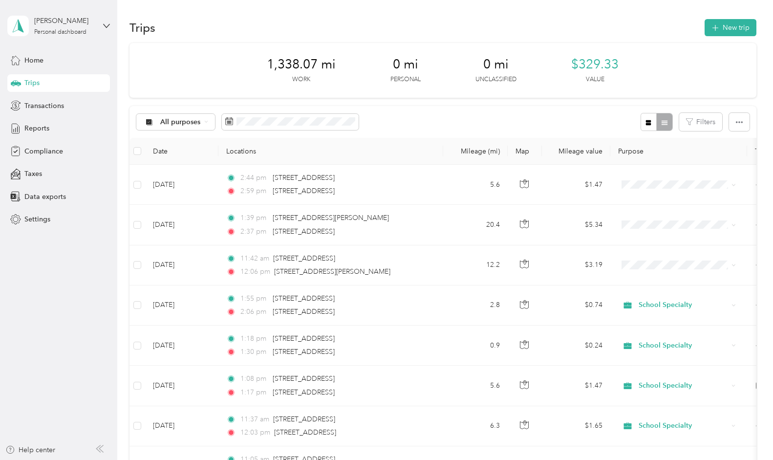
click at [722, 29] on button "New trip" at bounding box center [731, 27] width 52 height 17
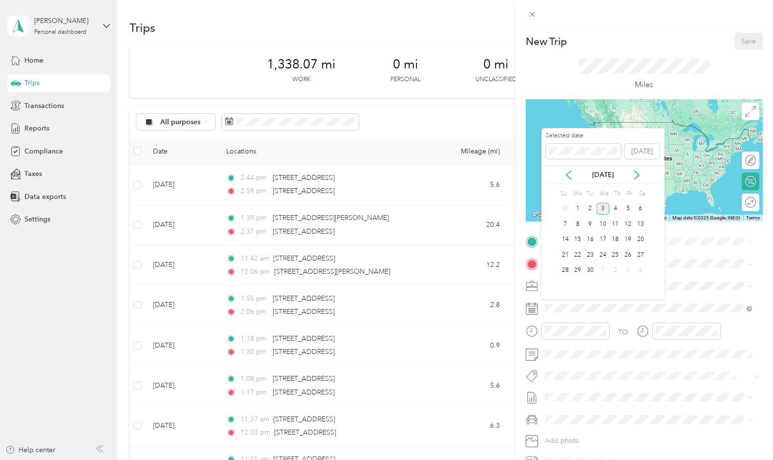
click at [569, 172] on icon at bounding box center [568, 175] width 5 height 9
click at [613, 237] on div "14" at bounding box center [615, 240] width 13 height 12
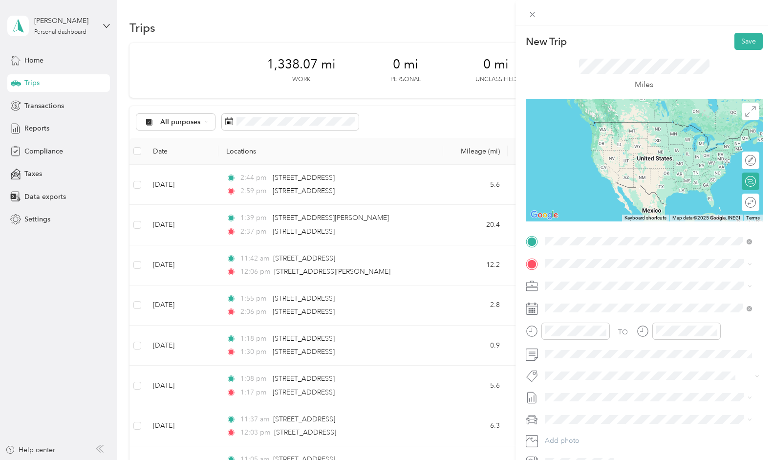
click at [596, 277] on span "[STREET_ADDRESS][US_STATE]" at bounding box center [612, 276] width 98 height 9
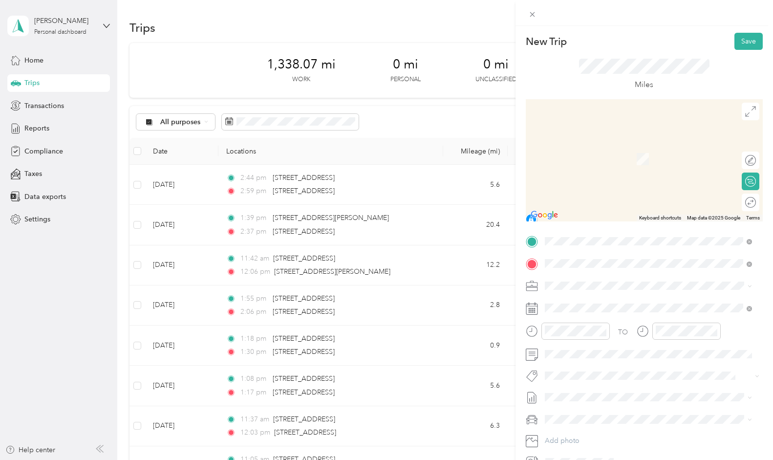
click at [586, 298] on span "[STREET_ADDRESS][US_STATE]" at bounding box center [612, 298] width 98 height 9
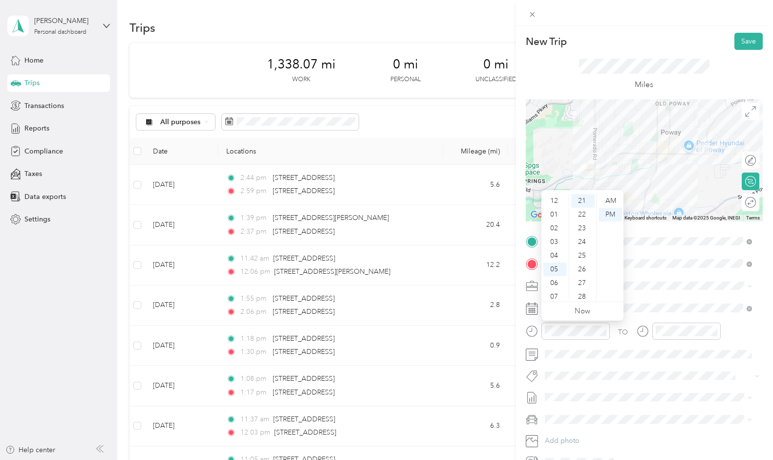
click at [554, 214] on div "01" at bounding box center [554, 215] width 23 height 14
click at [583, 214] on div "49" at bounding box center [582, 216] width 23 height 14
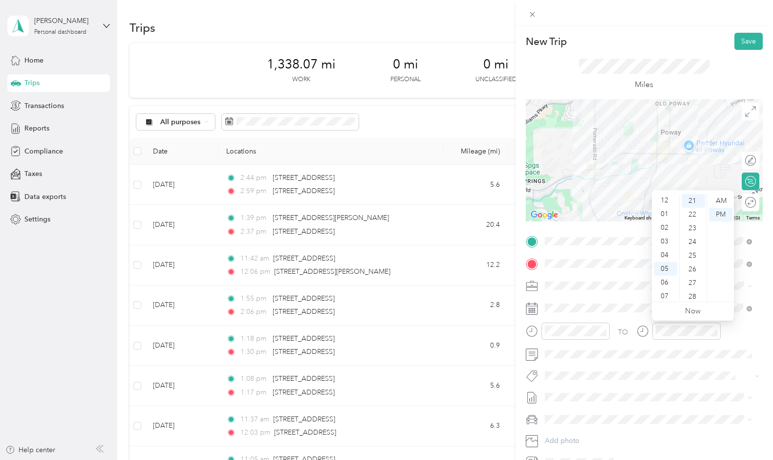
scroll to position [0, 0]
click at [664, 214] on div "01" at bounding box center [665, 215] width 23 height 14
click at [695, 293] on div "55" at bounding box center [693, 298] width 23 height 14
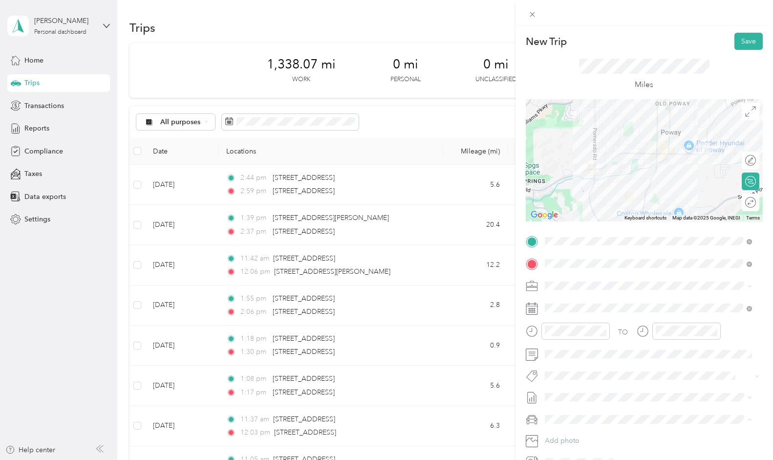
click at [573, 434] on span "GMC Acadia" at bounding box center [567, 436] width 39 height 8
click at [744, 42] on button "Save" at bounding box center [748, 41] width 28 height 17
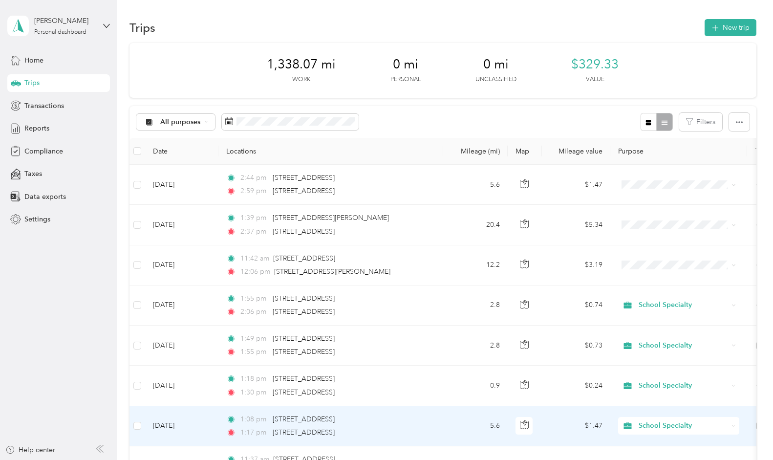
click at [183, 427] on td "[DATE]" at bounding box center [181, 426] width 73 height 40
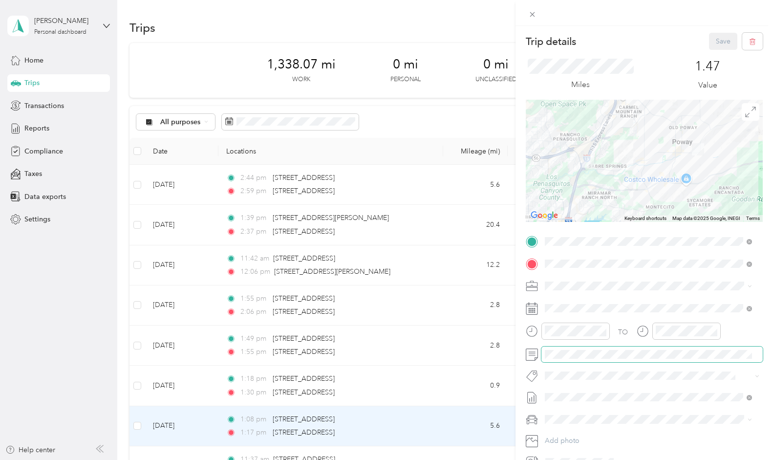
click at [530, 352] on div at bounding box center [644, 354] width 237 height 16
click at [536, 324] on div at bounding box center [568, 330] width 84 height 17
click at [714, 45] on button "Save" at bounding box center [723, 41] width 28 height 17
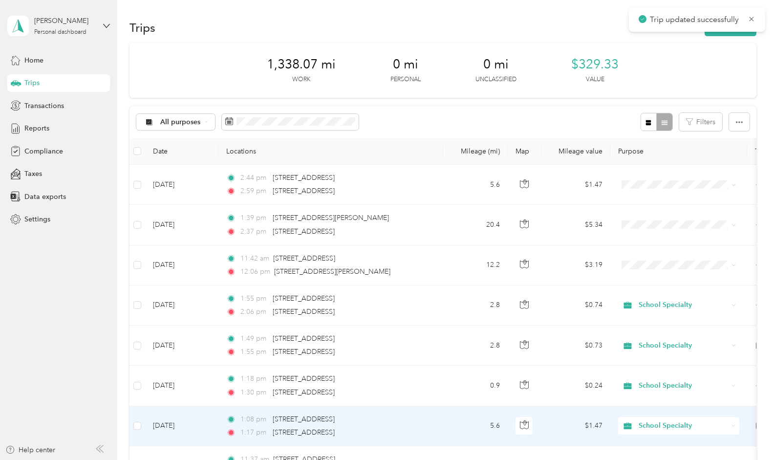
click at [185, 425] on td "[DATE]" at bounding box center [181, 426] width 73 height 40
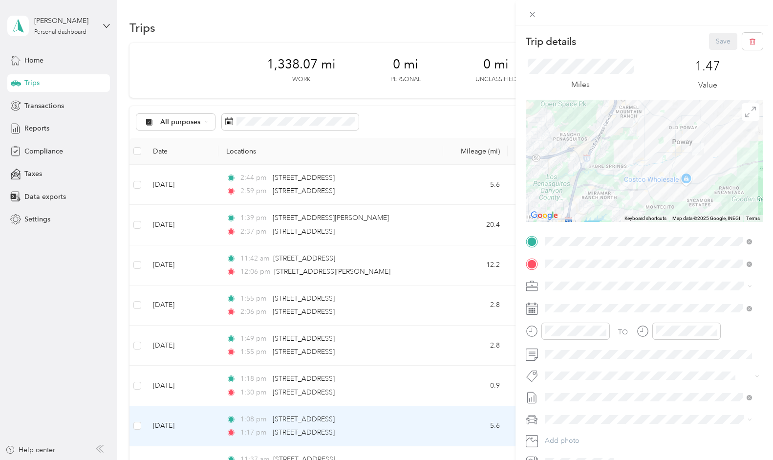
click at [177, 380] on div "Trip details Save This trip cannot be edited because it is either under review,…" at bounding box center [386, 230] width 773 height 460
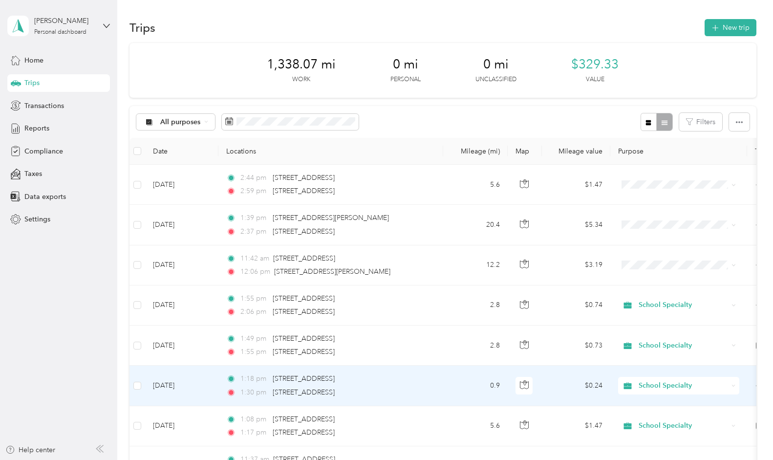
click at [177, 381] on td "[DATE]" at bounding box center [181, 385] width 73 height 40
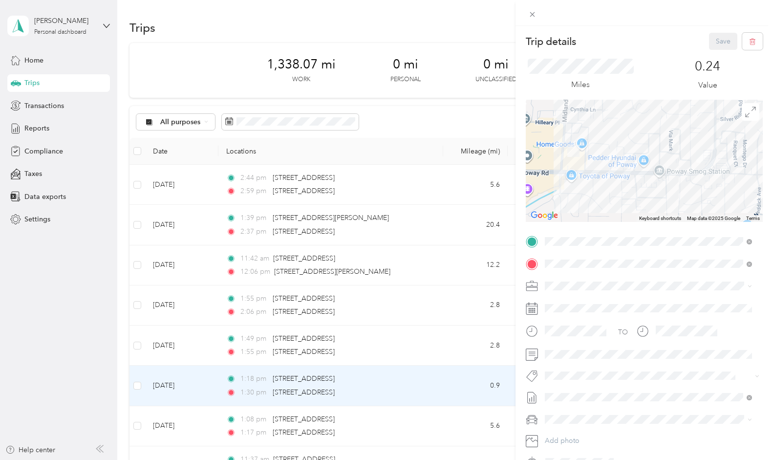
click at [176, 345] on div "Trip details Save This trip cannot be edited because it is either under review,…" at bounding box center [386, 230] width 773 height 460
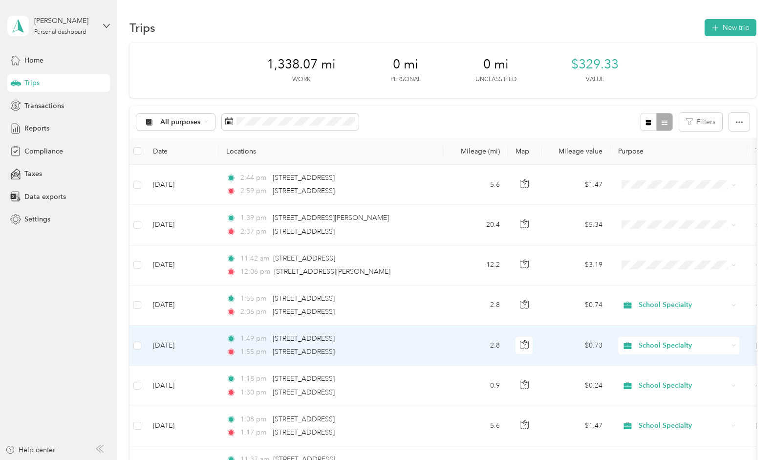
click at [176, 345] on td "[DATE]" at bounding box center [181, 345] width 73 height 40
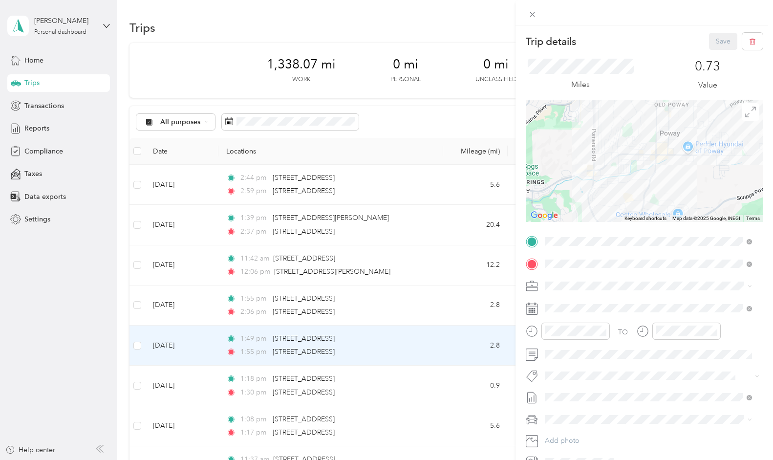
click at [179, 307] on div "Trip details Save This trip cannot be edited because it is either under review,…" at bounding box center [386, 230] width 773 height 460
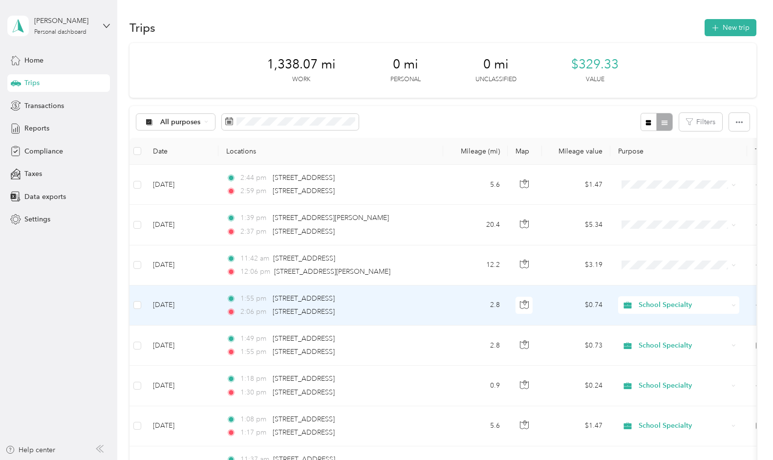
click at [179, 307] on td "[DATE]" at bounding box center [181, 305] width 73 height 40
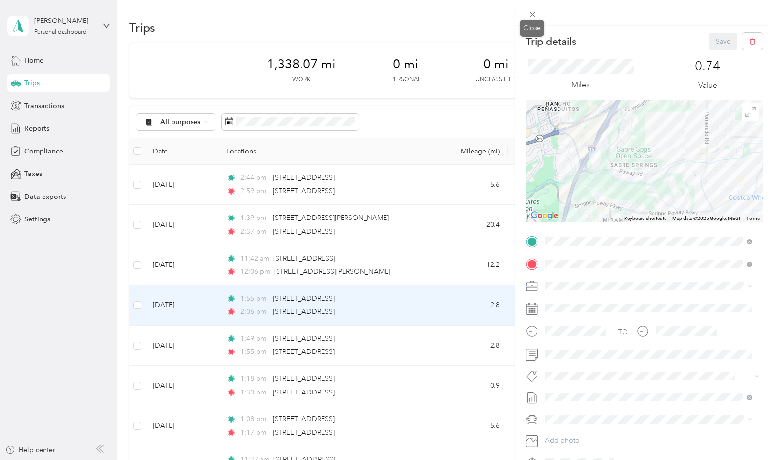
click at [531, 10] on icon at bounding box center [532, 14] width 8 height 8
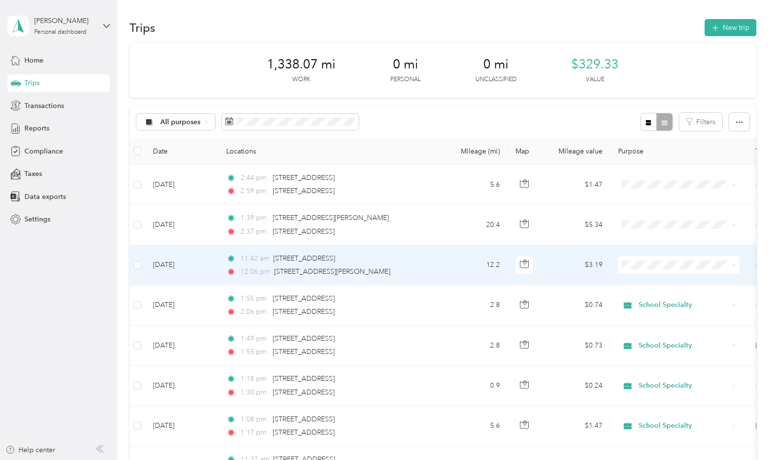
click at [168, 262] on td "[DATE]" at bounding box center [181, 265] width 73 height 40
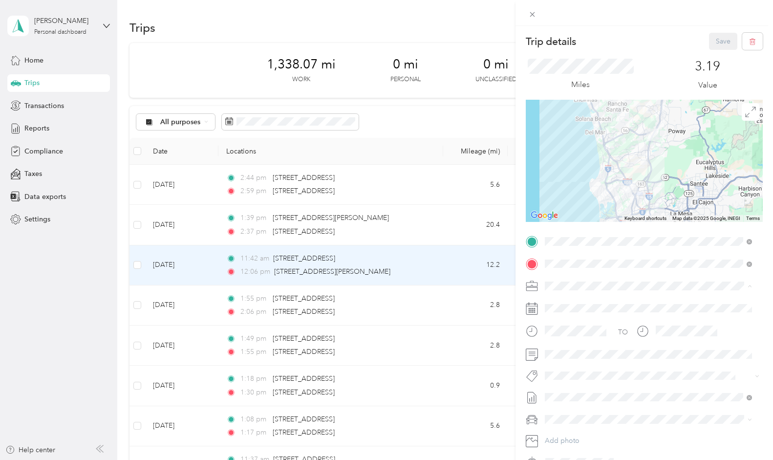
click at [574, 306] on li "School Specialty" at bounding box center [648, 302] width 214 height 17
click at [583, 433] on span "GMC Acadia" at bounding box center [567, 436] width 39 height 8
click at [717, 43] on button "Save" at bounding box center [723, 41] width 28 height 17
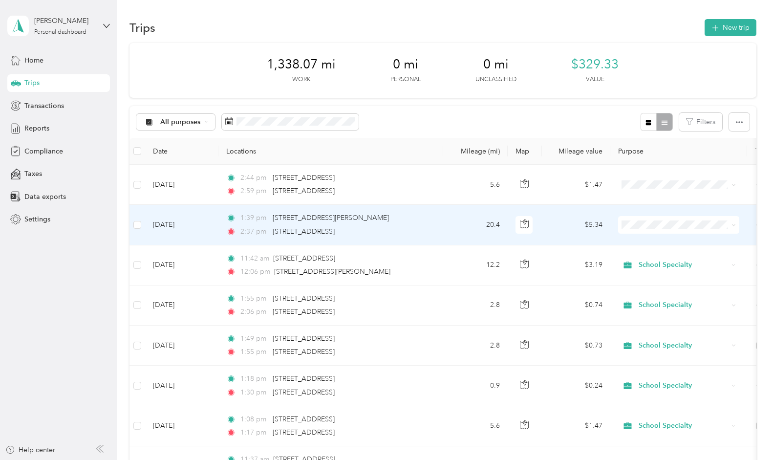
click at [177, 223] on td "[DATE]" at bounding box center [181, 225] width 73 height 40
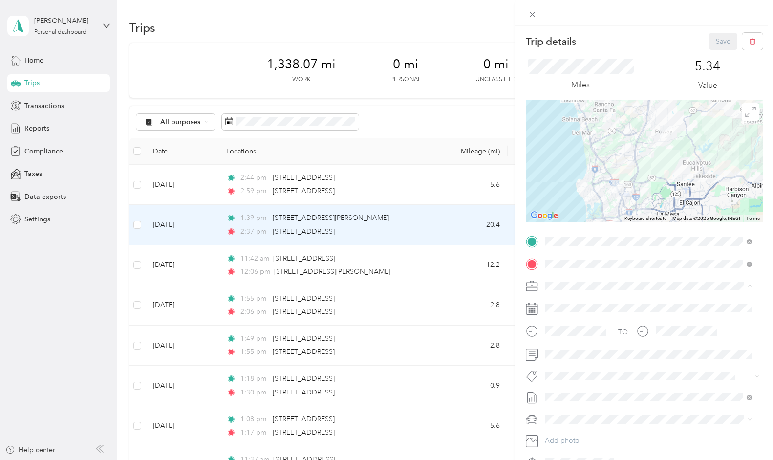
click at [566, 299] on span "School Specialty" at bounding box center [573, 303] width 51 height 8
click at [572, 432] on span "GMC Acadia" at bounding box center [567, 436] width 39 height 8
click at [712, 38] on button "Save" at bounding box center [723, 41] width 28 height 17
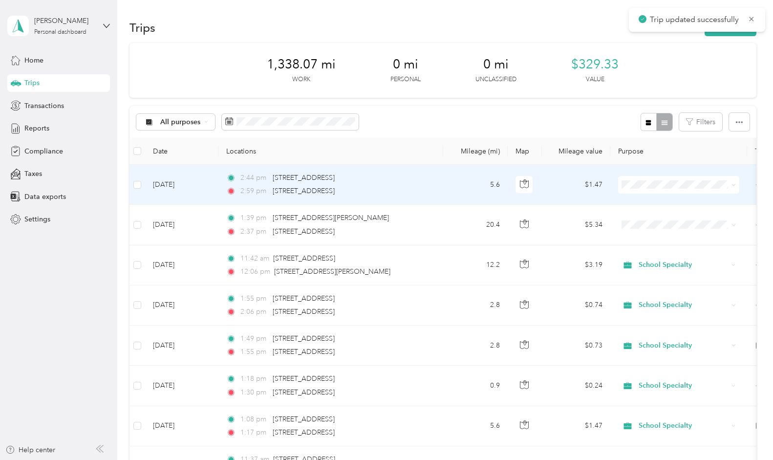
click at [176, 184] on td "[DATE]" at bounding box center [181, 185] width 73 height 40
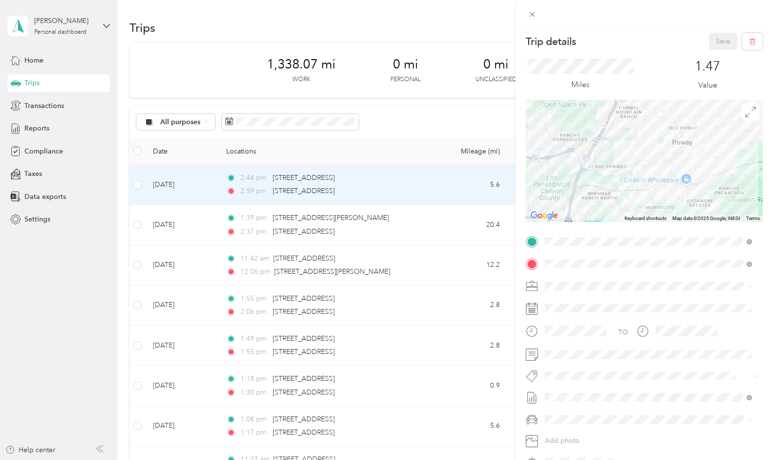
click at [562, 300] on span "School Specialty" at bounding box center [573, 301] width 51 height 8
click at [576, 433] on span "GMC Acadia" at bounding box center [567, 436] width 39 height 8
click at [709, 36] on button "Save" at bounding box center [723, 41] width 28 height 17
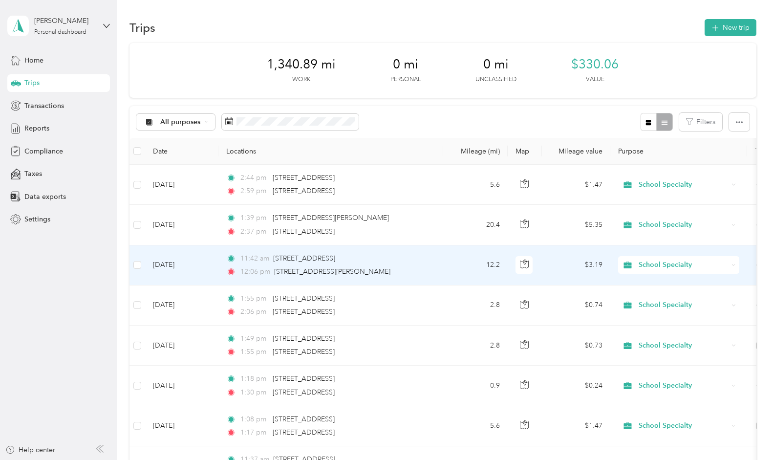
click at [178, 267] on td "[DATE]" at bounding box center [181, 265] width 73 height 40
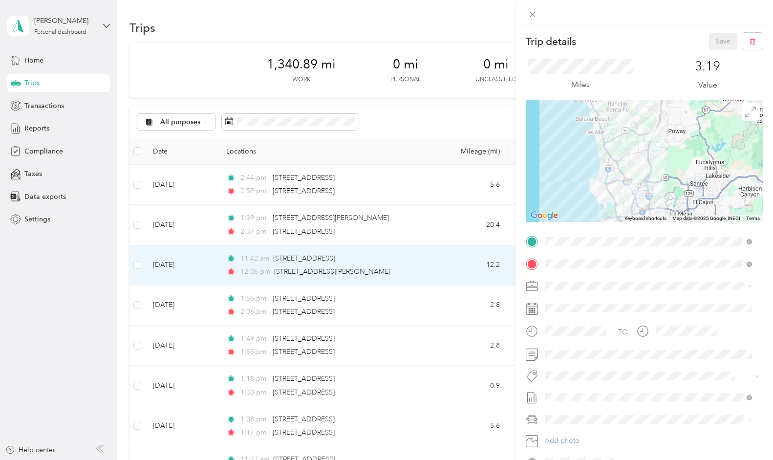
click at [175, 220] on div "Trip details Save This trip cannot be edited because it is either under review,…" at bounding box center [386, 230] width 773 height 460
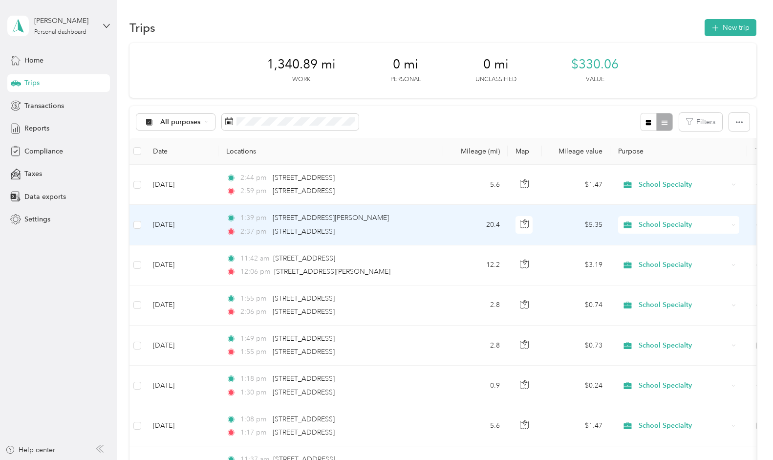
click at [184, 218] on td "[DATE]" at bounding box center [181, 225] width 73 height 40
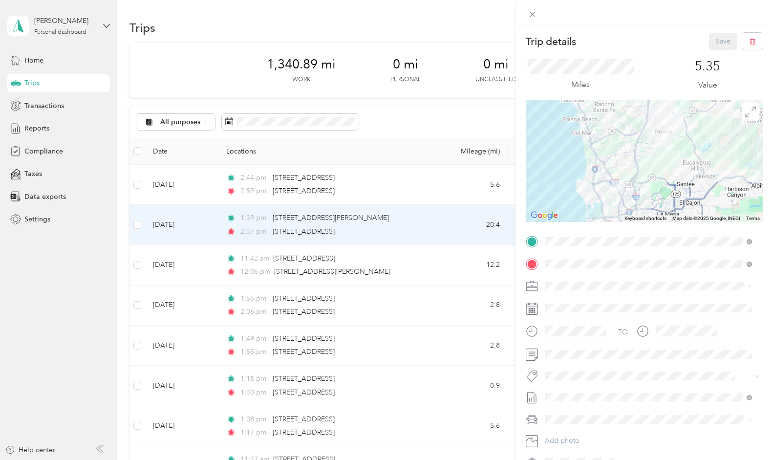
click at [745, 115] on icon at bounding box center [750, 112] width 11 height 11
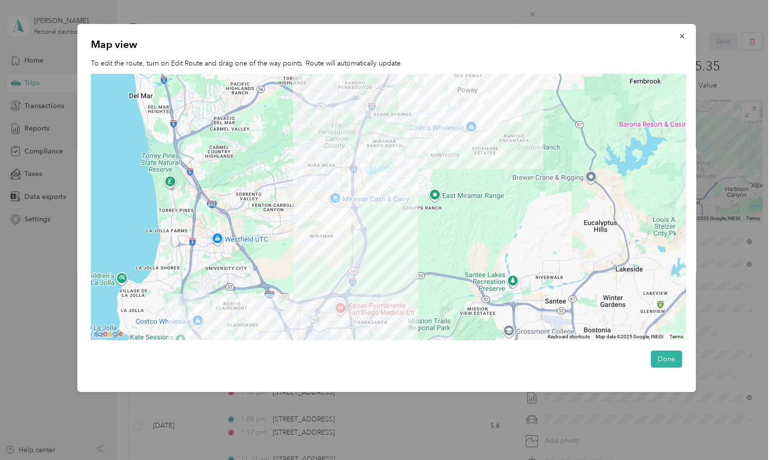
click at [684, 35] on icon "button" at bounding box center [682, 36] width 4 height 4
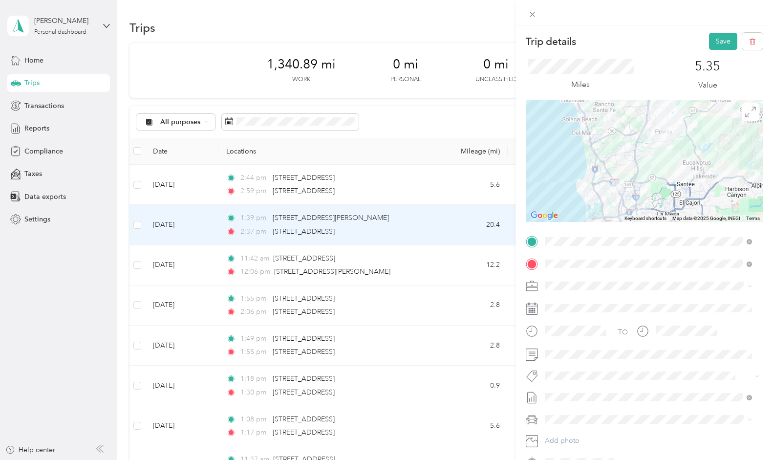
click at [713, 39] on button "Save" at bounding box center [723, 41] width 28 height 17
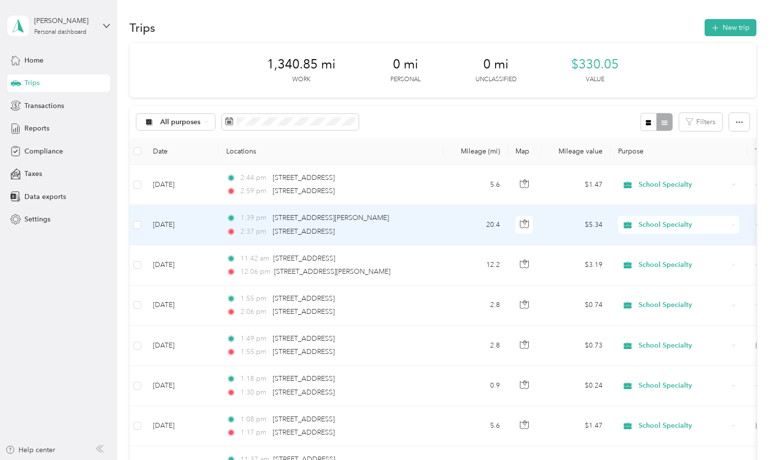
click at [188, 229] on td "[DATE]" at bounding box center [181, 225] width 73 height 40
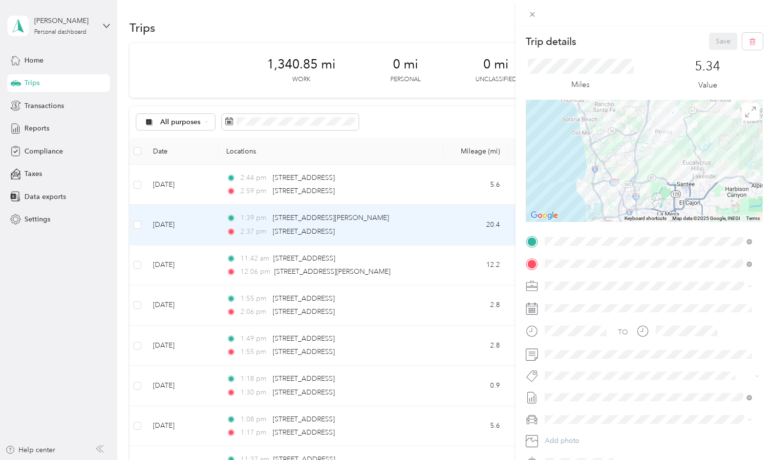
click at [179, 182] on div "Trip details Save This trip cannot be edited because it is either under review,…" at bounding box center [386, 230] width 773 height 460
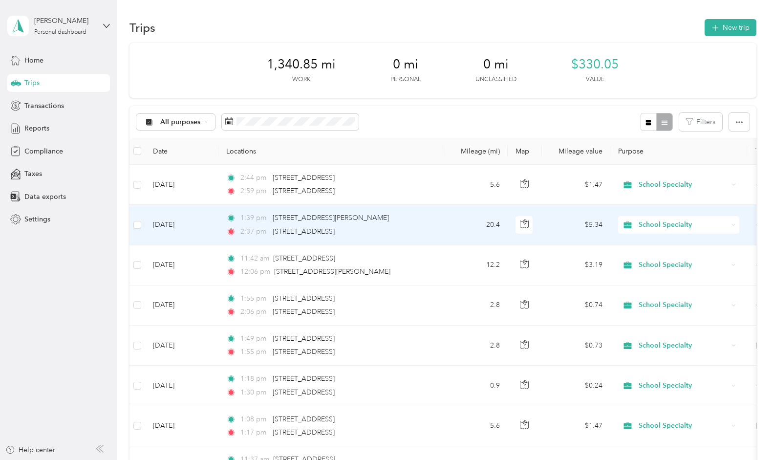
click at [181, 219] on td "[DATE]" at bounding box center [181, 225] width 73 height 40
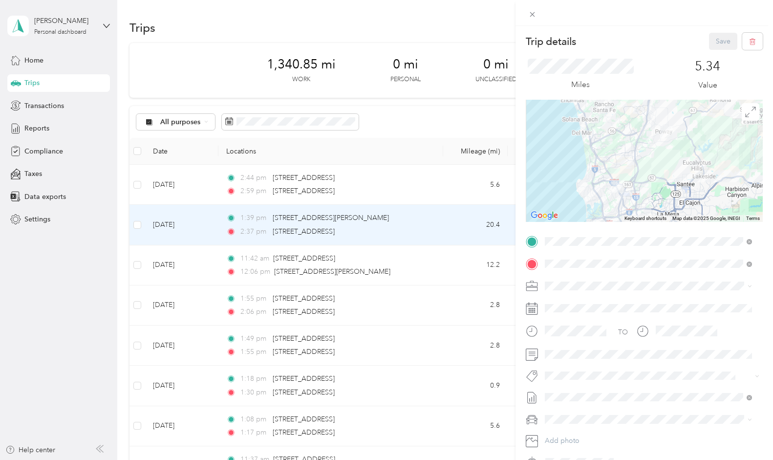
click at [183, 187] on div "Trip details Save This trip cannot be edited because it is either under review,…" at bounding box center [386, 230] width 773 height 460
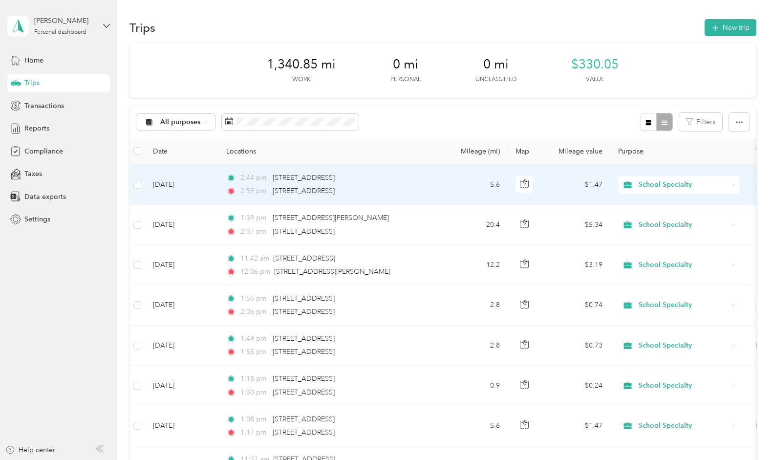
click at [183, 187] on td "[DATE]" at bounding box center [181, 185] width 73 height 40
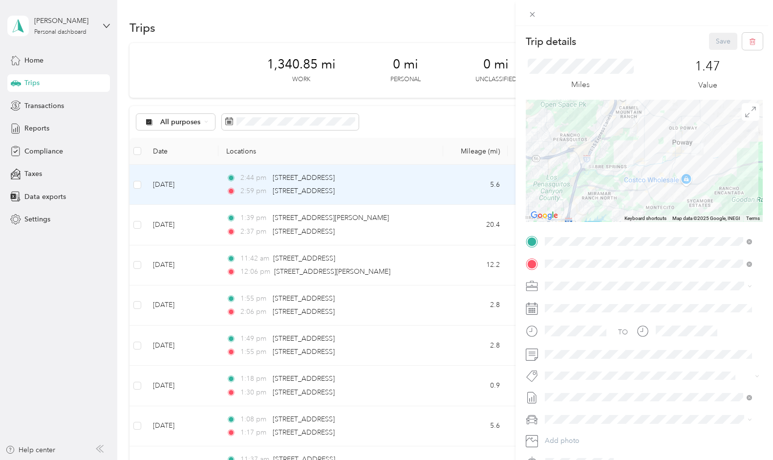
click at [530, 11] on icon at bounding box center [532, 14] width 8 height 8
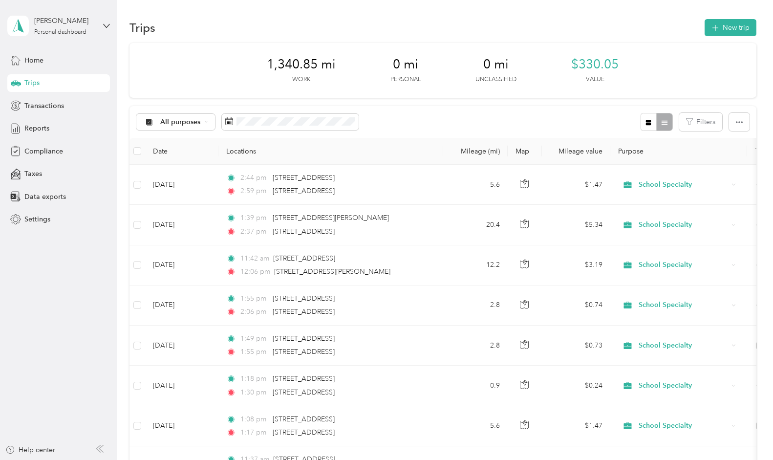
click at [43, 126] on span "Reports" at bounding box center [36, 128] width 25 height 10
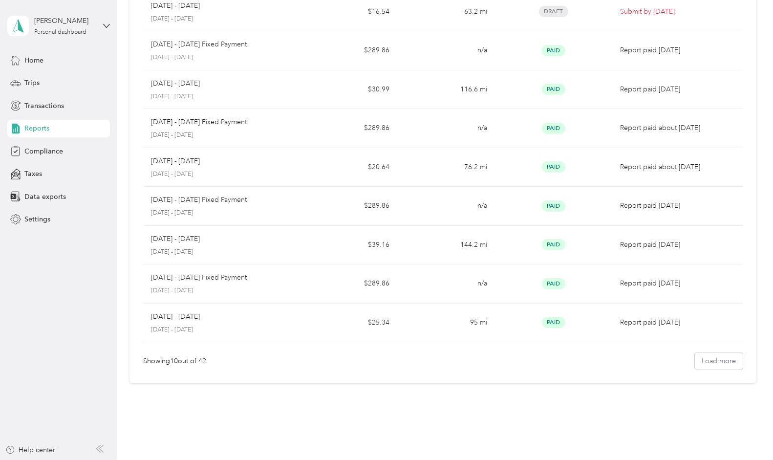
scroll to position [153, 0]
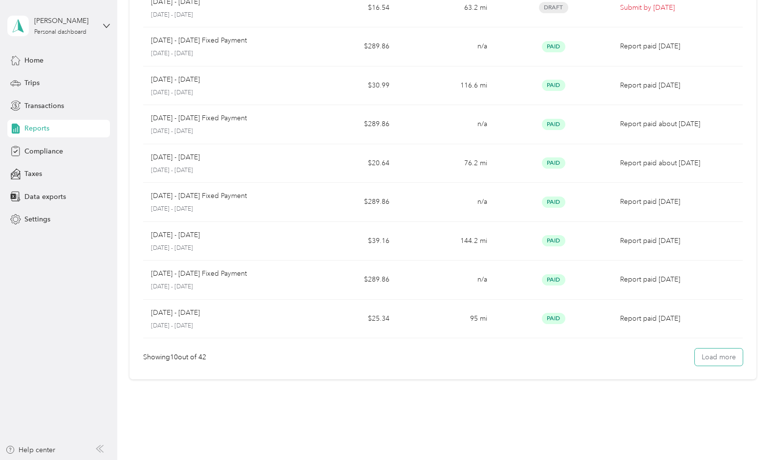
click at [713, 358] on button "Load more" at bounding box center [719, 356] width 48 height 17
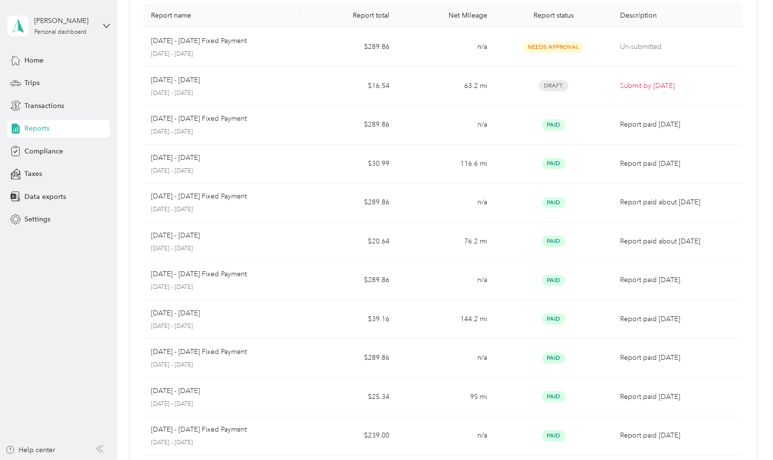
scroll to position [0, 0]
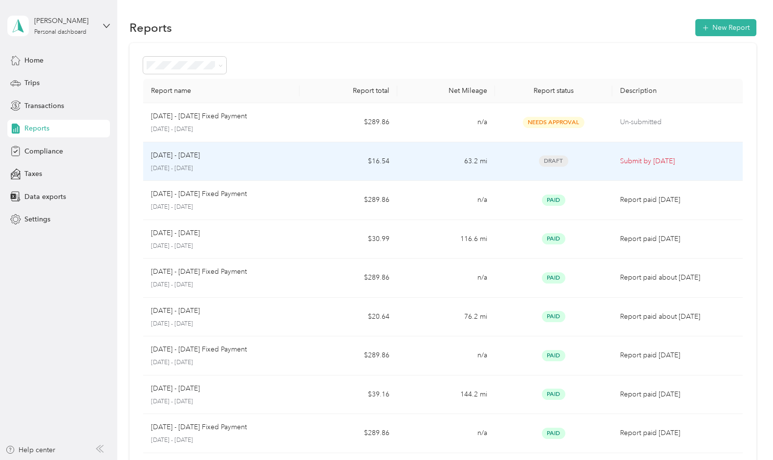
click at [191, 158] on p "[DATE] - [DATE]" at bounding box center [175, 155] width 49 height 11
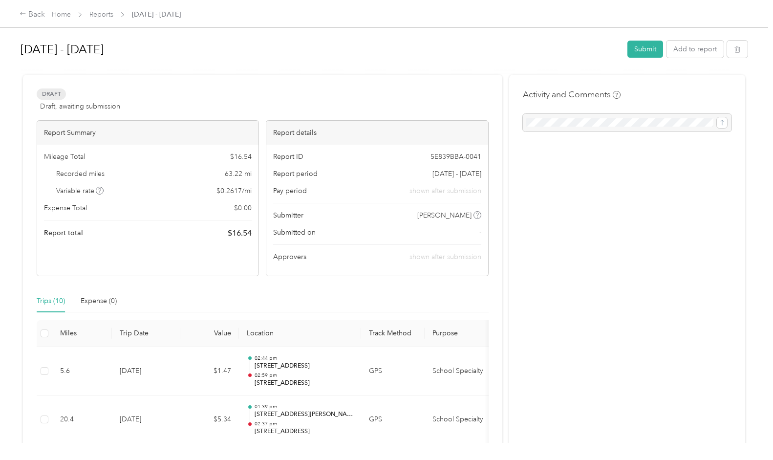
click at [638, 48] on button "Submit" at bounding box center [645, 49] width 36 height 17
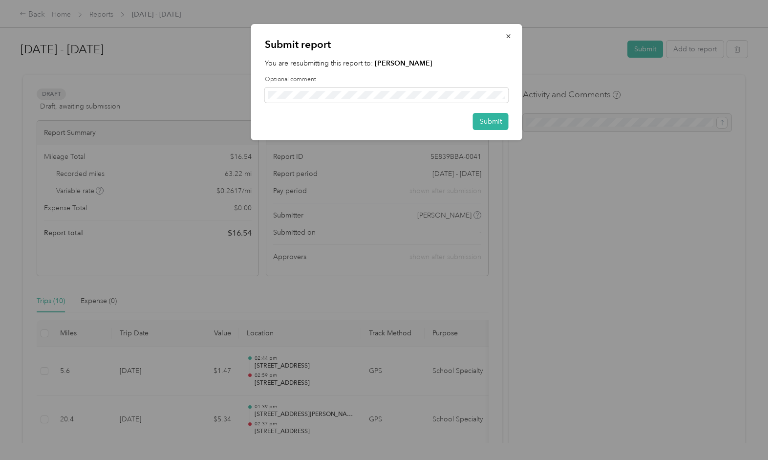
click at [491, 121] on button "Submit" at bounding box center [491, 121] width 36 height 17
